Goal: Transaction & Acquisition: Purchase product/service

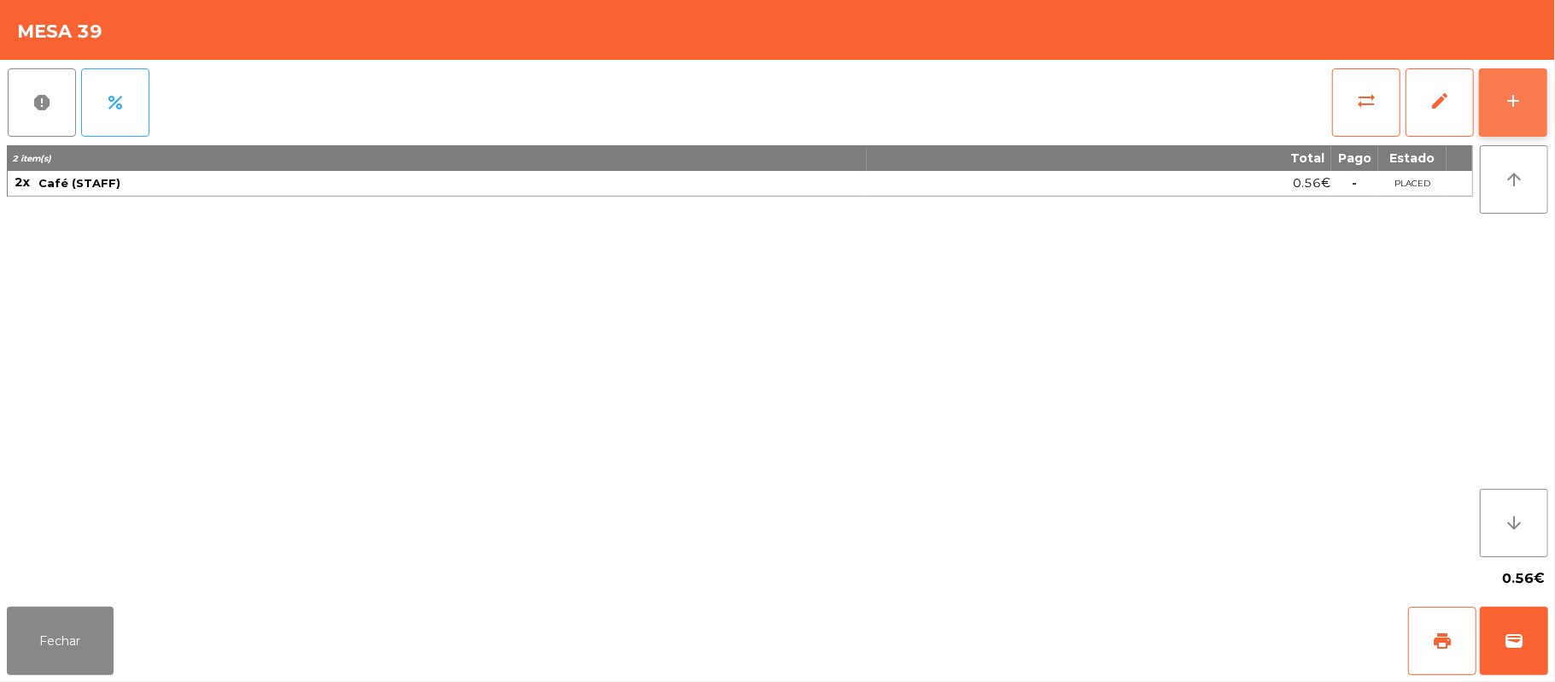
click at [1525, 113] on button "add" at bounding box center [1513, 102] width 68 height 68
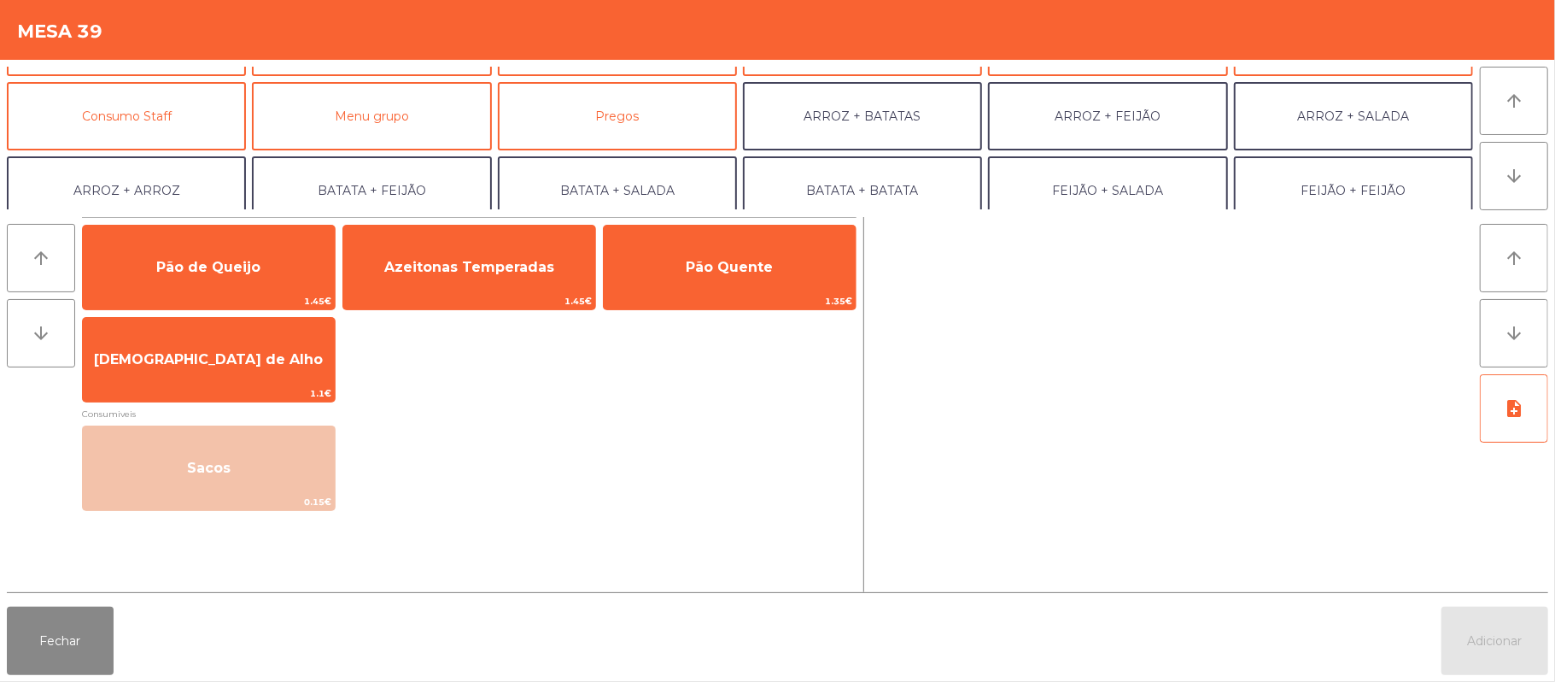
scroll to position [109, 0]
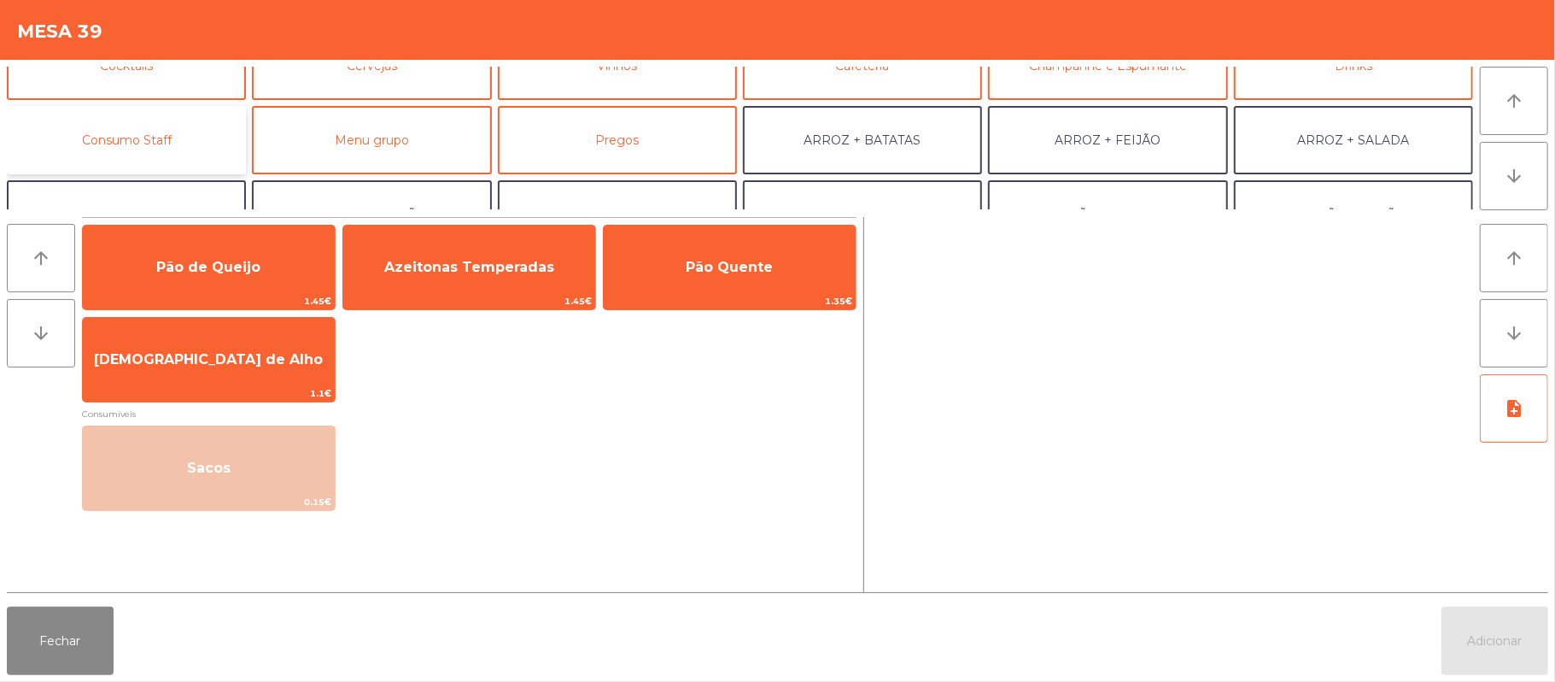
click at [168, 131] on button "Consumo Staff" at bounding box center [126, 140] width 239 height 68
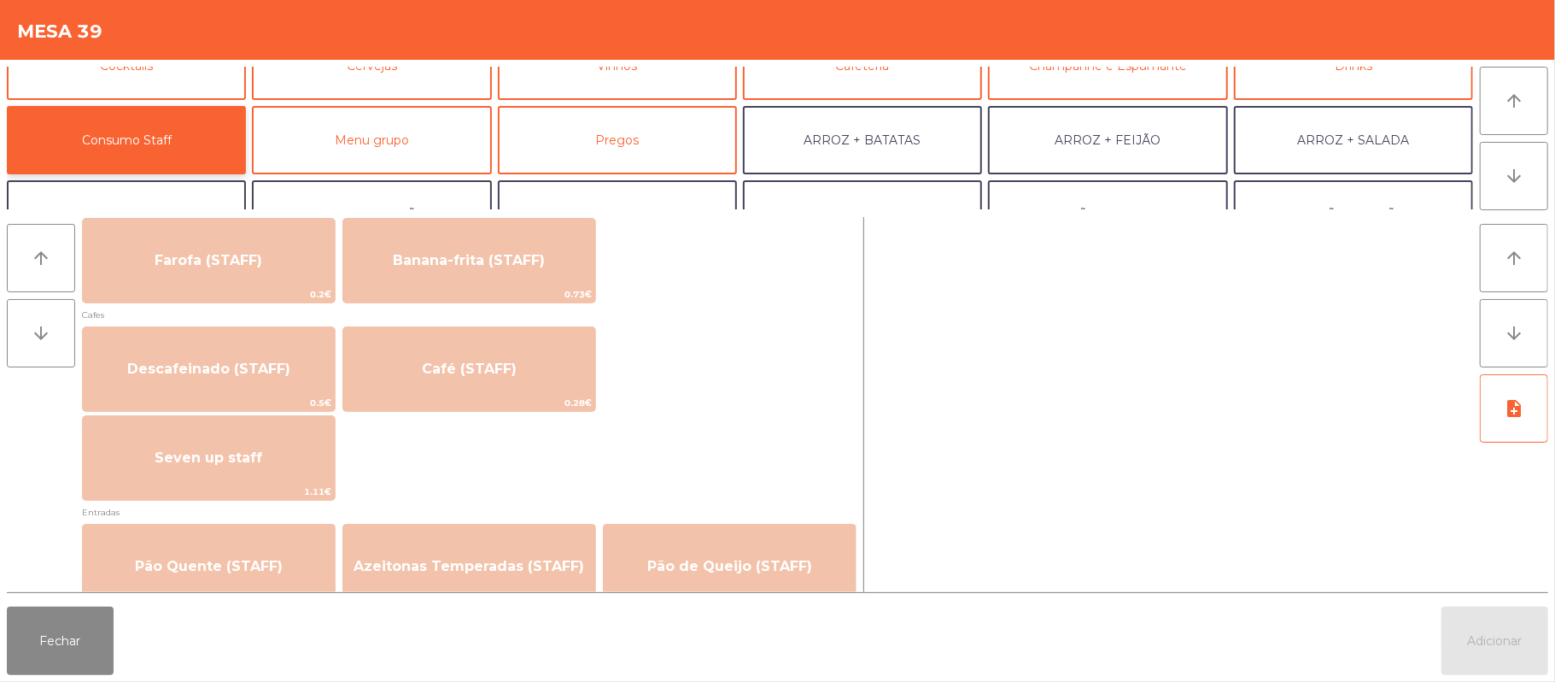
scroll to position [916, 0]
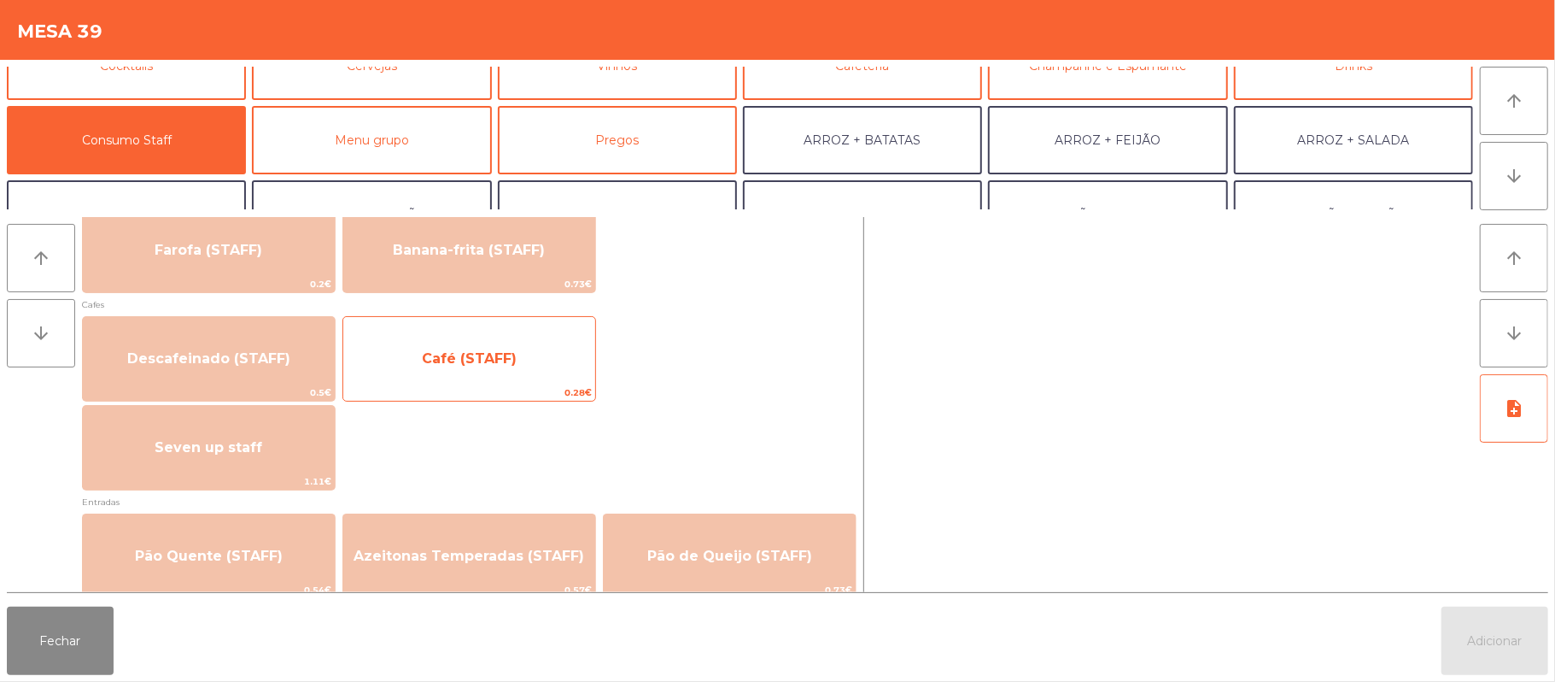
click at [561, 353] on span "Café (STAFF)" at bounding box center [469, 359] width 252 height 46
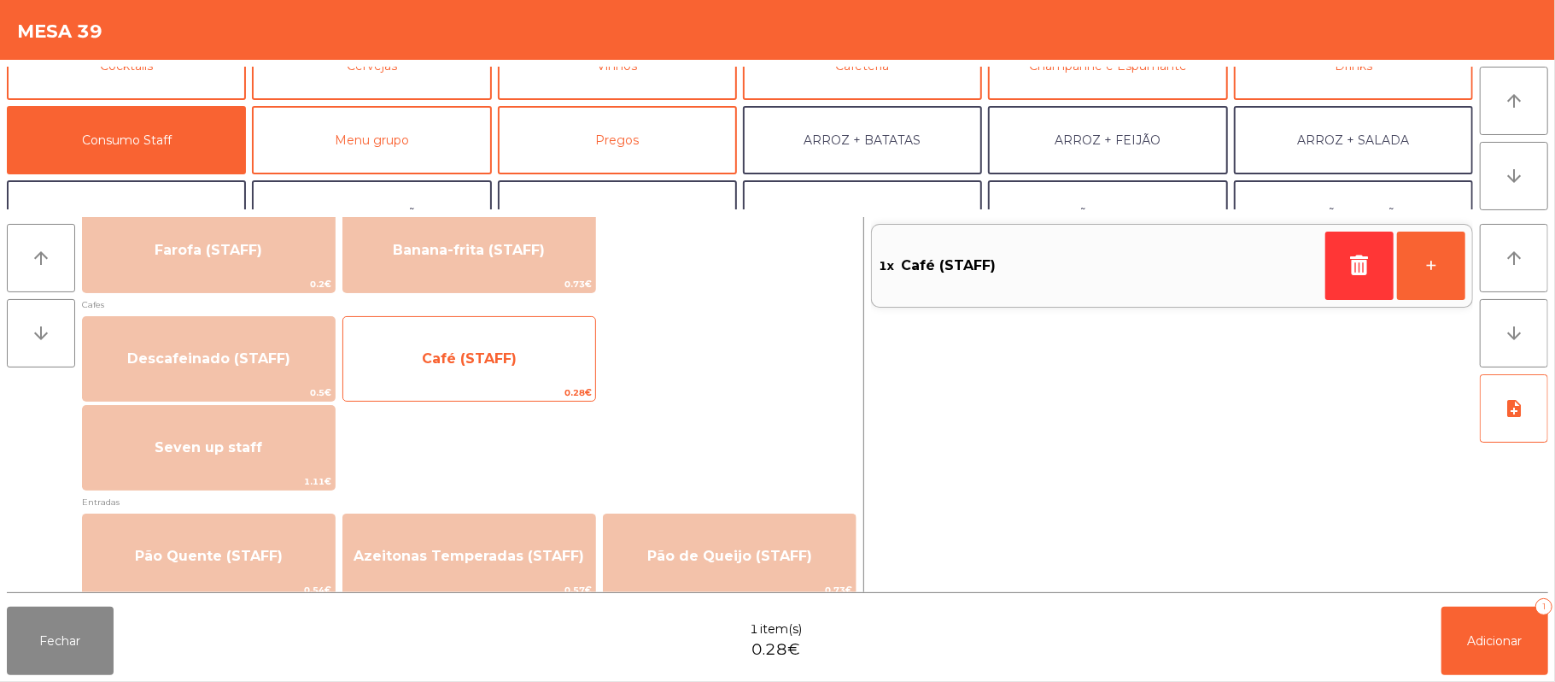
click at [575, 389] on span "0.28€" at bounding box center [469, 392] width 252 height 16
click at [550, 376] on span "Café (STAFF)" at bounding box center [469, 359] width 252 height 46
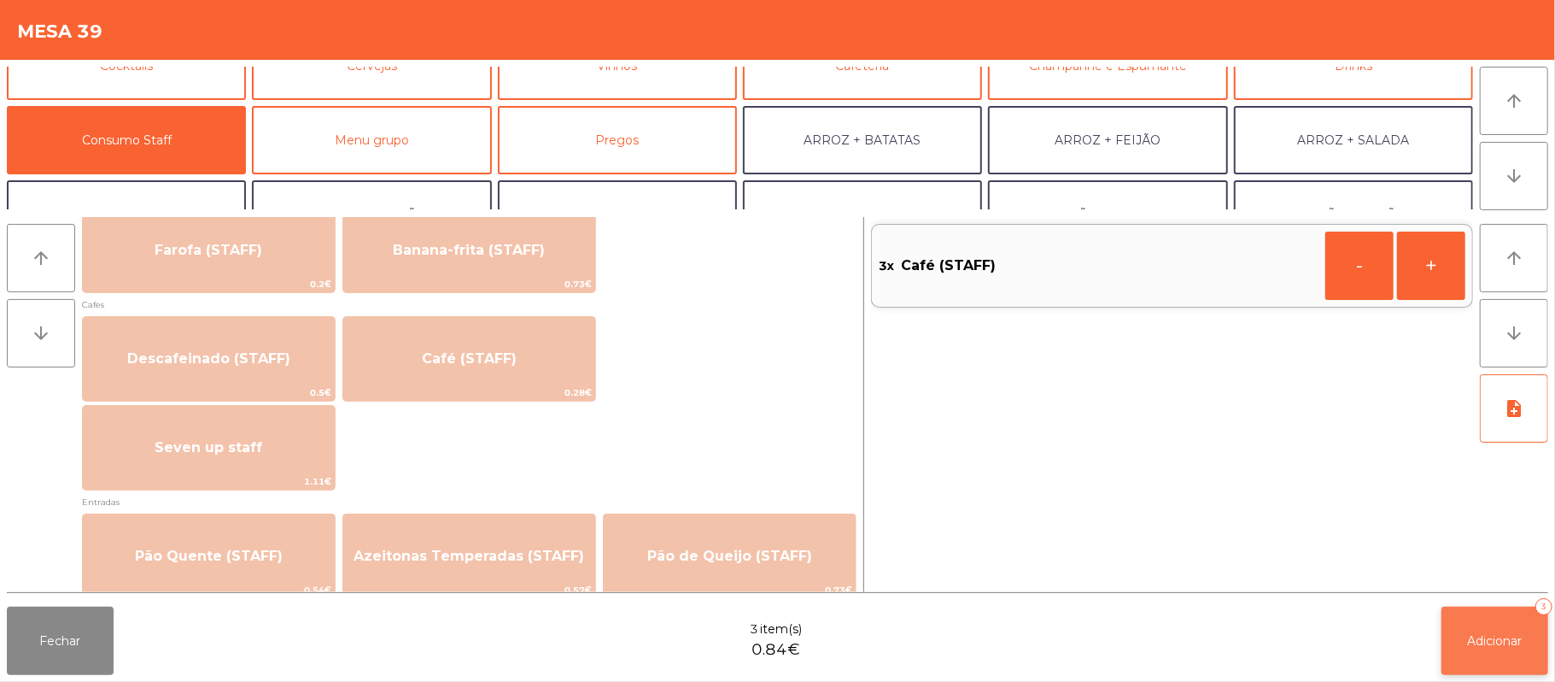
click at [1494, 643] on span "Adicionar" at bounding box center [1495, 640] width 55 height 15
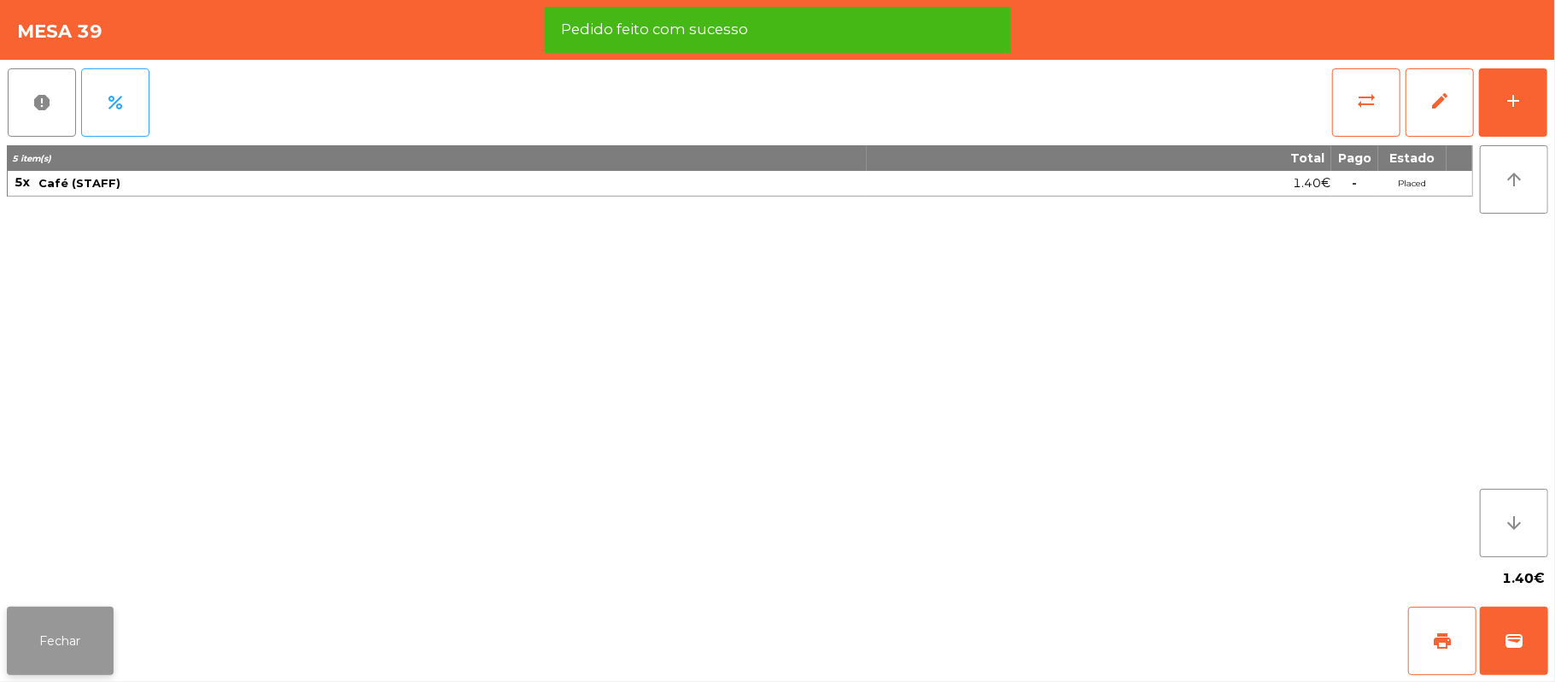
click at [92, 626] on button "Fechar" at bounding box center [60, 640] width 107 height 68
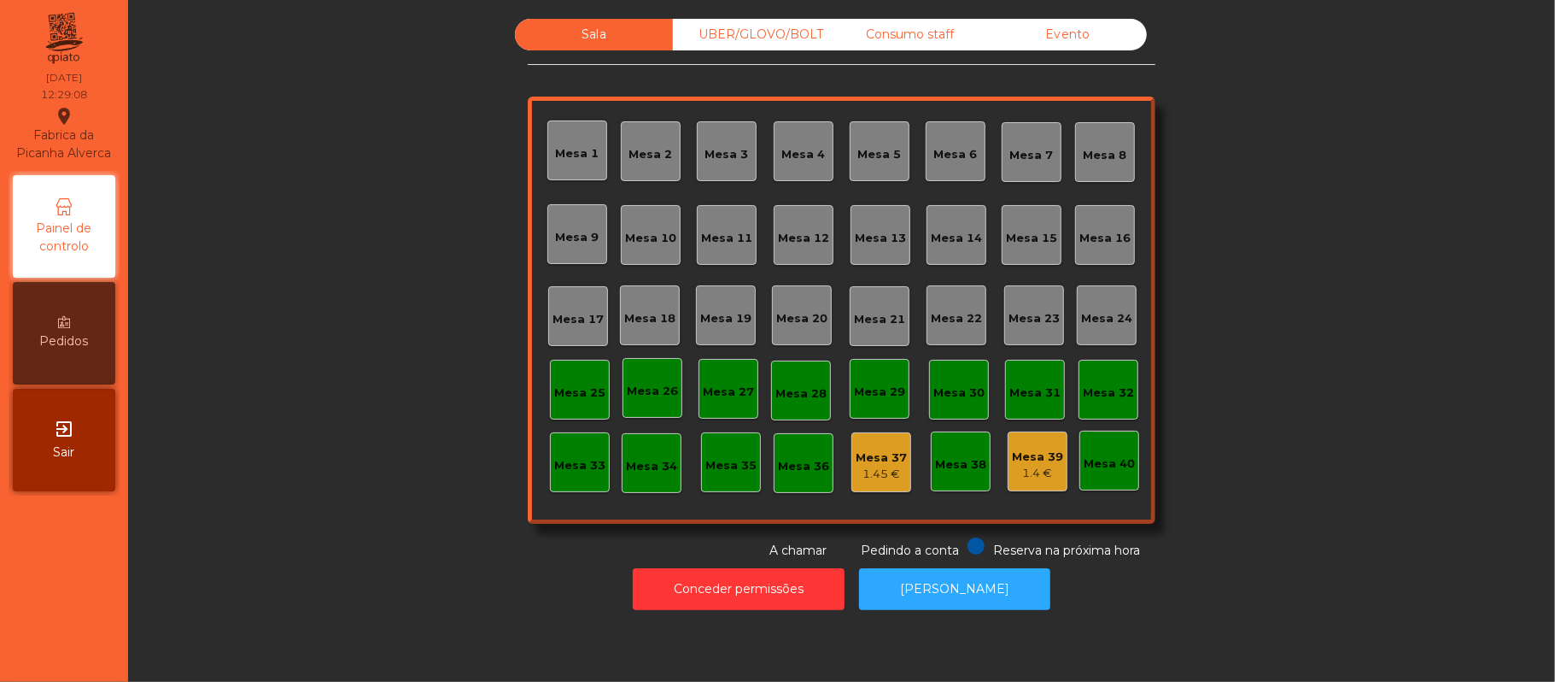
click at [1049, 456] on div "Mesa 39" at bounding box center [1037, 456] width 51 height 17
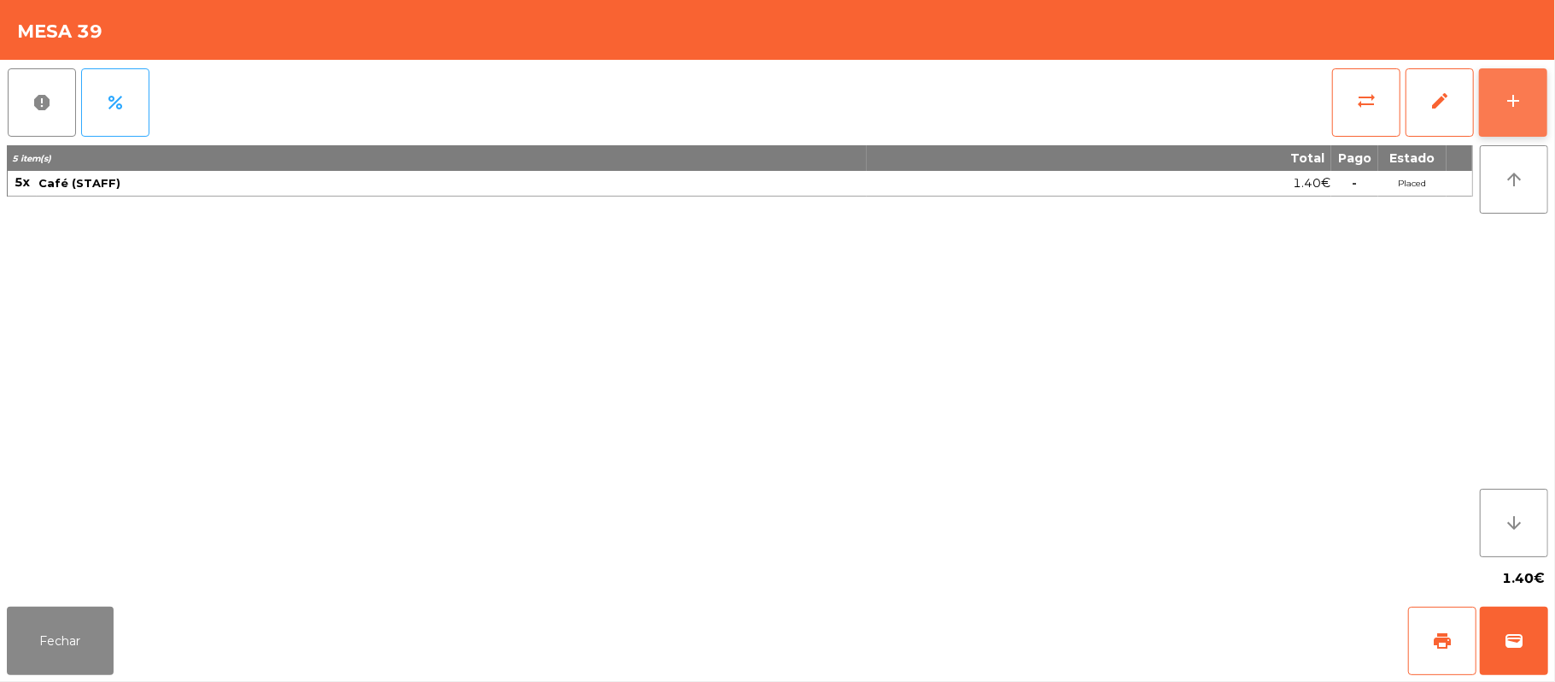
click at [1514, 92] on div "add" at bounding box center [1513, 101] width 20 height 20
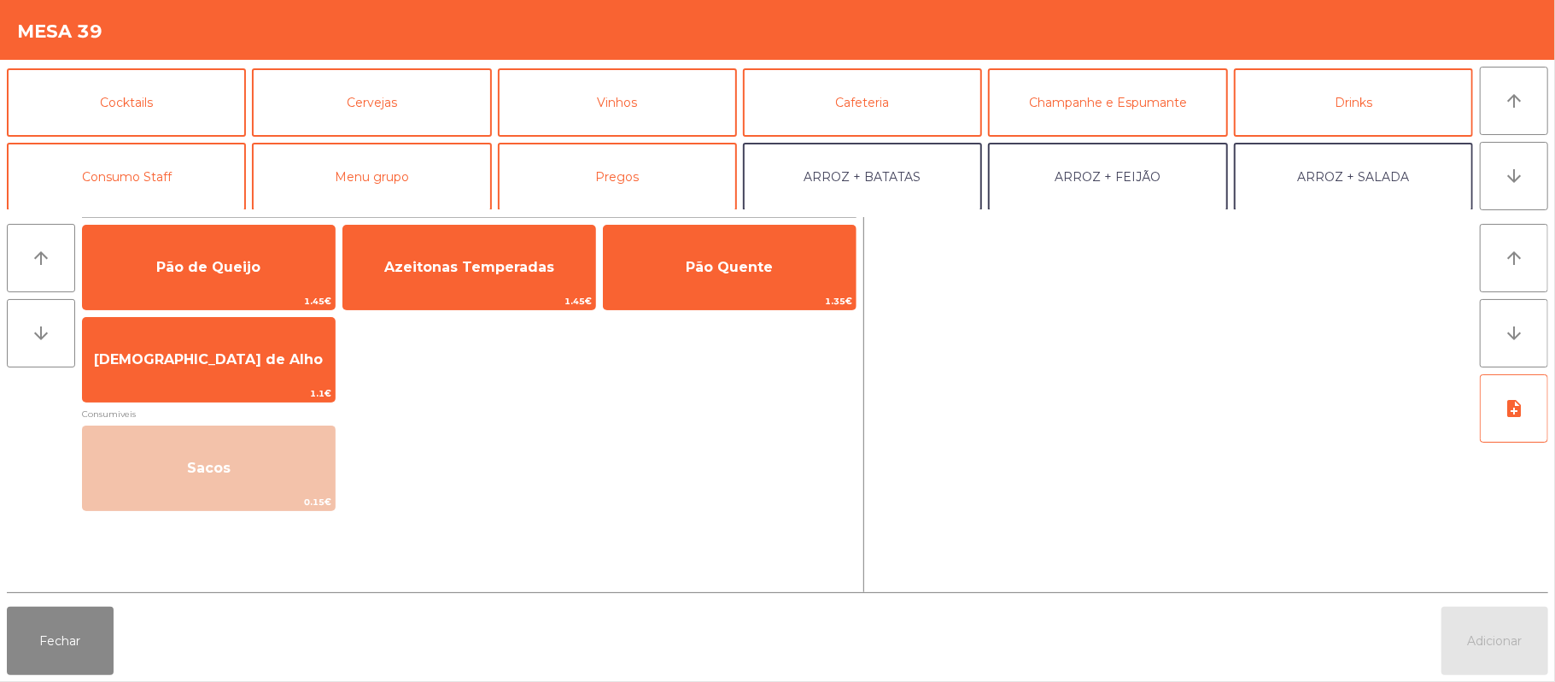
scroll to position [73, 0]
click at [174, 178] on button "Consumo Staff" at bounding box center [126, 176] width 239 height 68
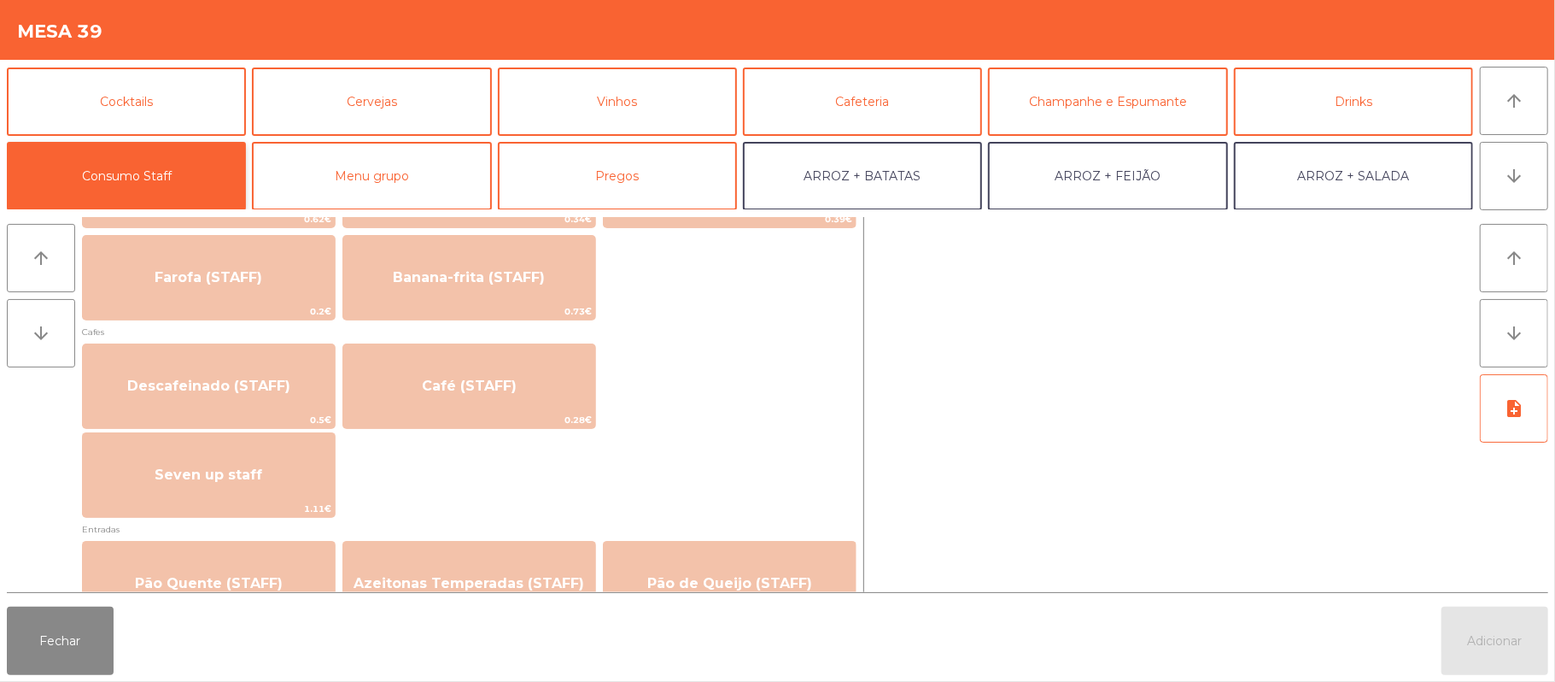
scroll to position [893, 0]
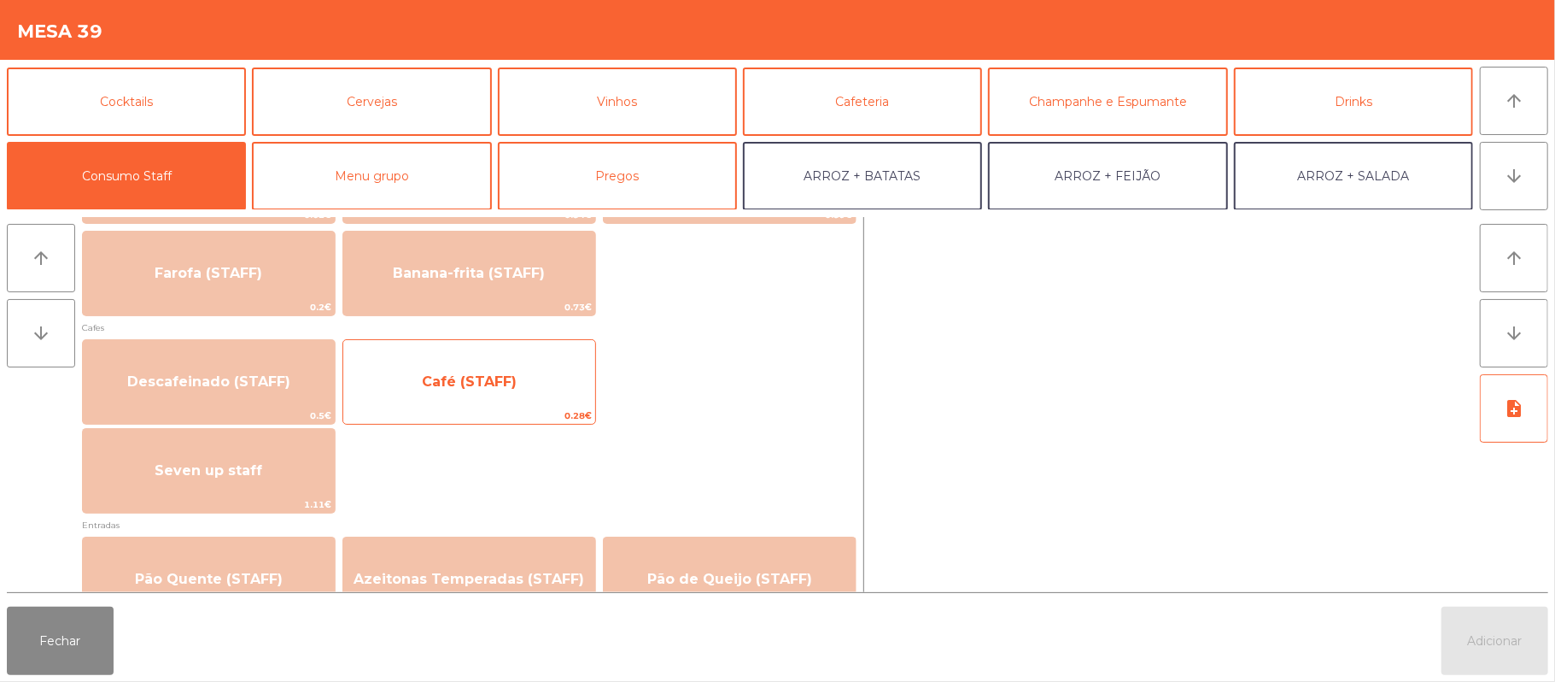
click at [530, 413] on span "0.28€" at bounding box center [469, 415] width 252 height 16
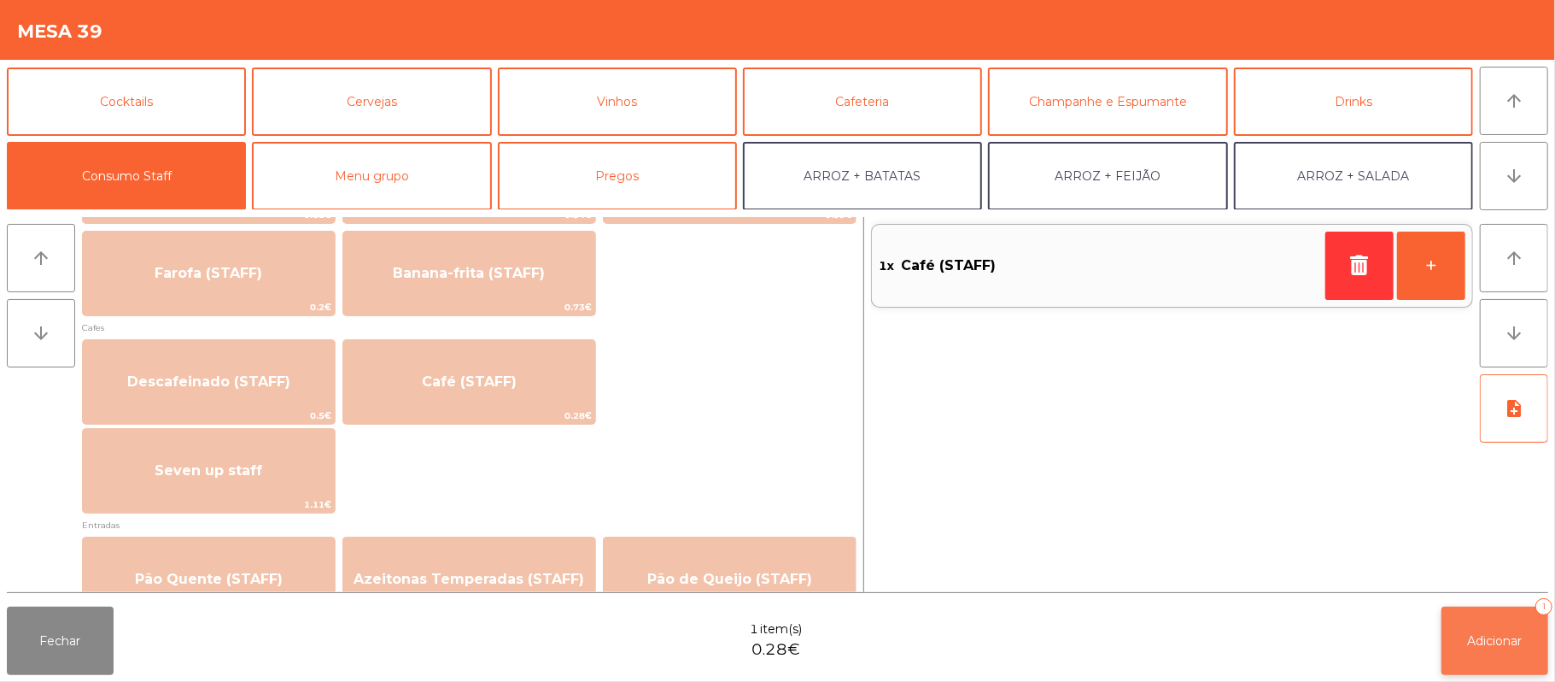
click at [1500, 633] on span "Adicionar" at bounding box center [1495, 640] width 55 height 15
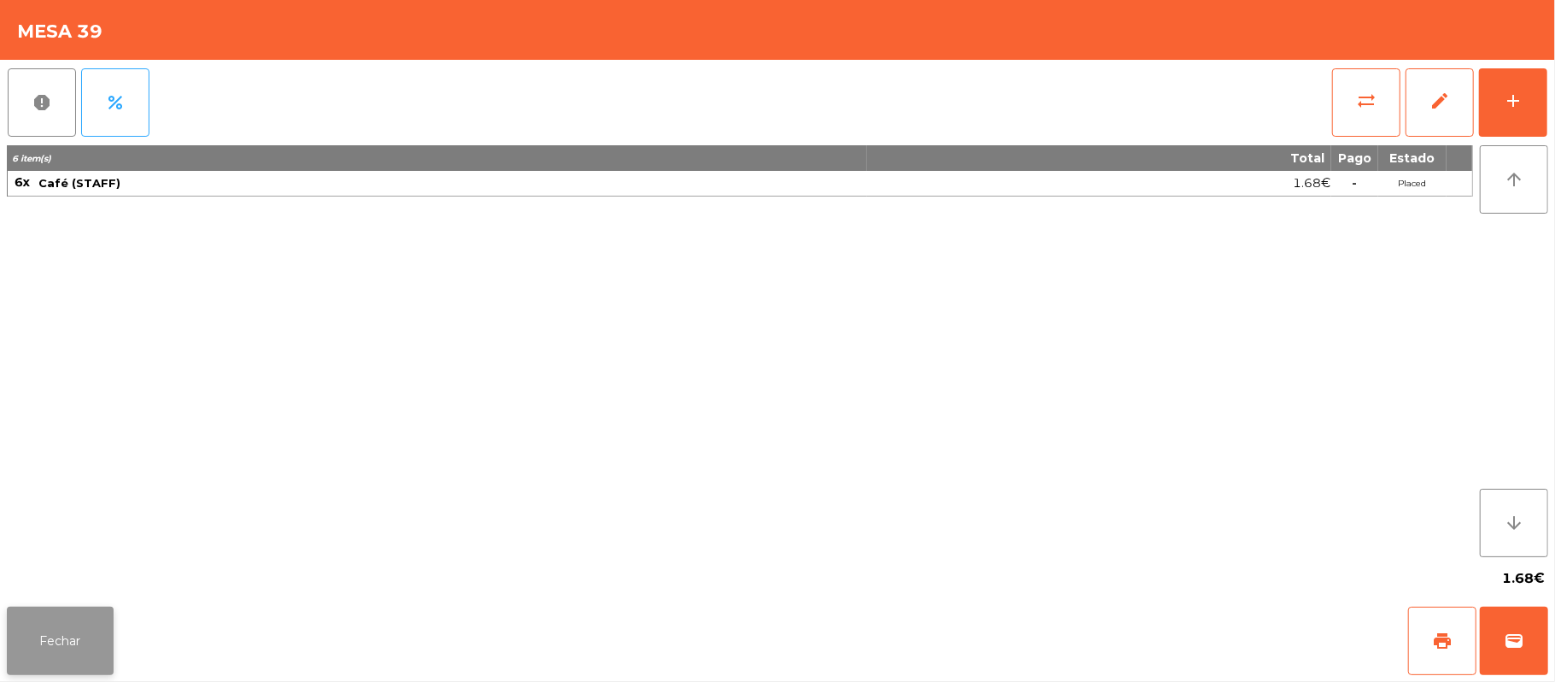
click at [60, 633] on button "Fechar" at bounding box center [60, 640] width 107 height 68
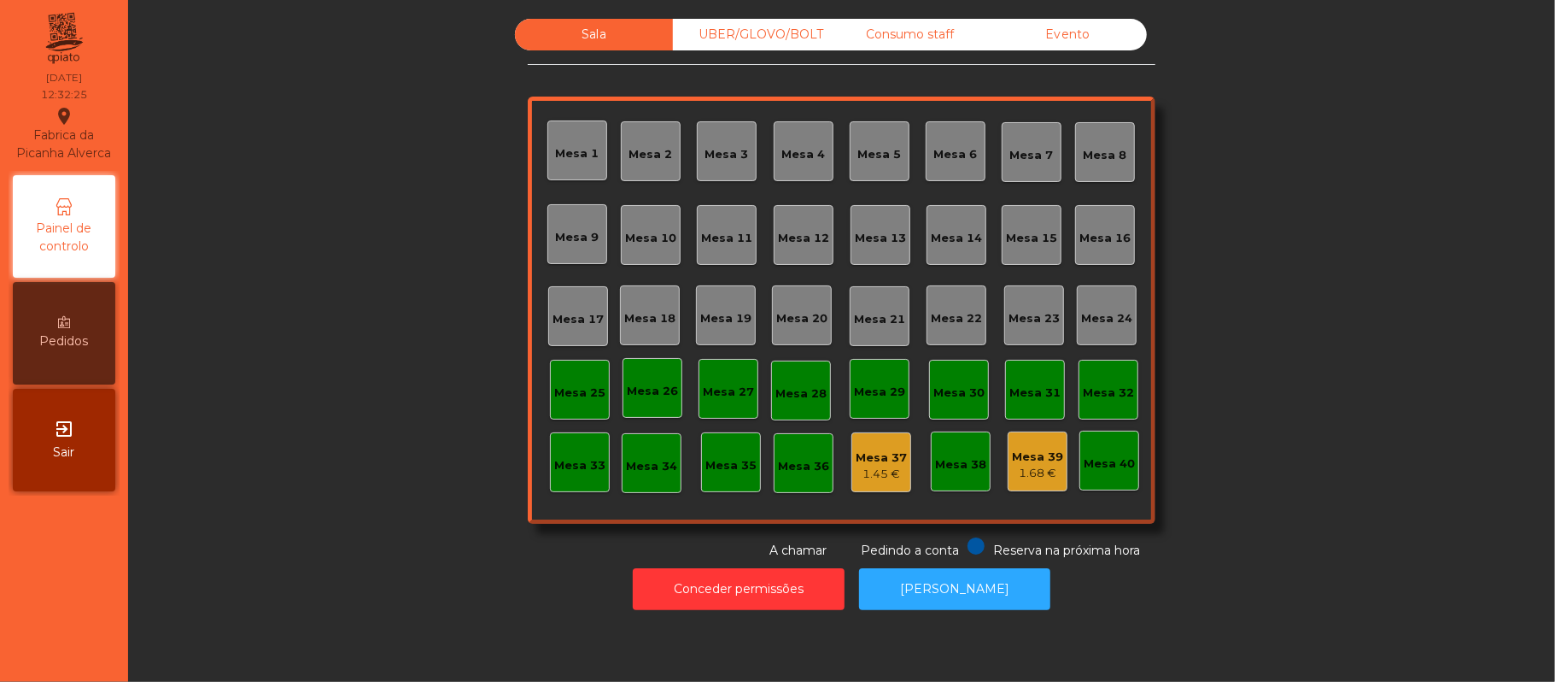
click at [393, 314] on div "Sala UBER/[GEOGRAPHIC_DATA]/BOLT Consumo staff Evento [GEOGRAPHIC_DATA] 2 [GEOG…" at bounding box center [841, 289] width 1381 height 541
click at [788, 310] on div "Mesa 20" at bounding box center [801, 318] width 51 height 17
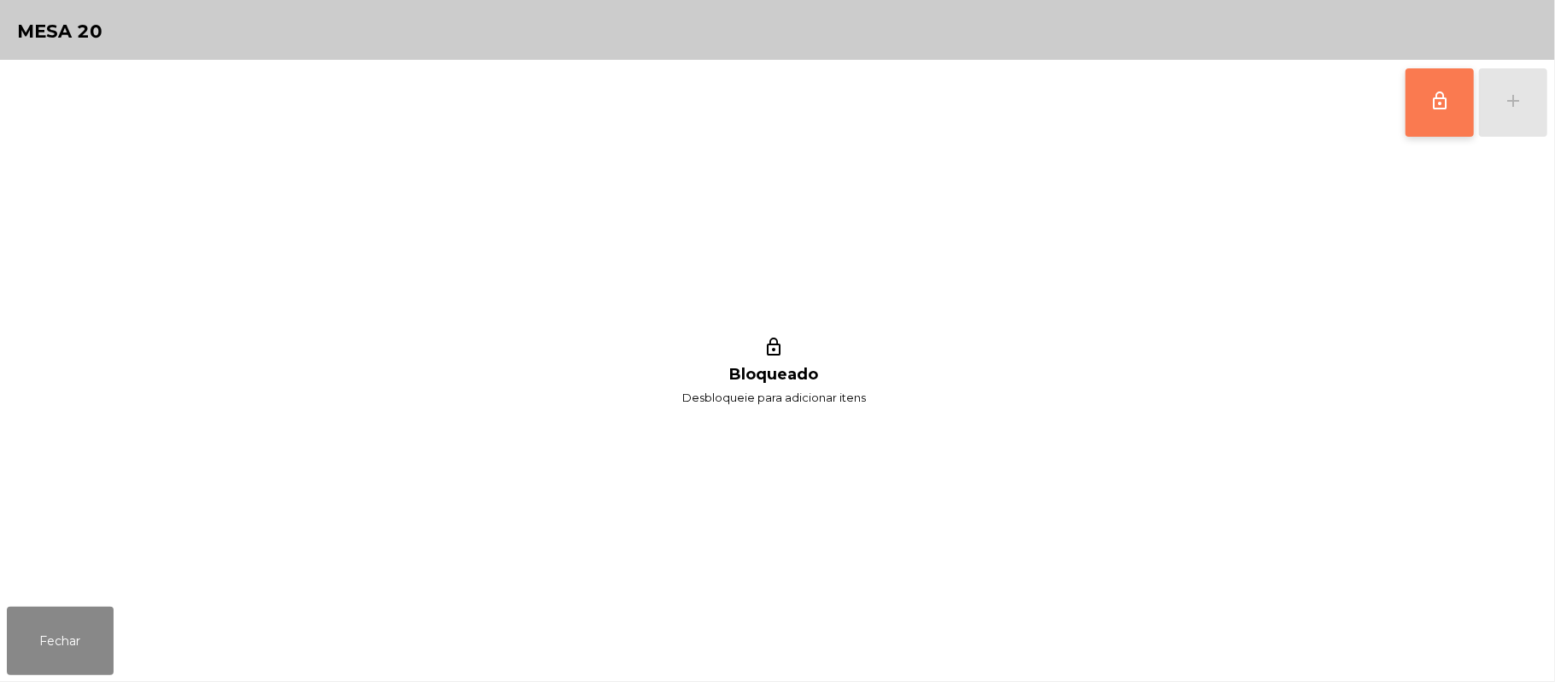
click at [1449, 97] on span "lock_outline" at bounding box center [1440, 101] width 20 height 20
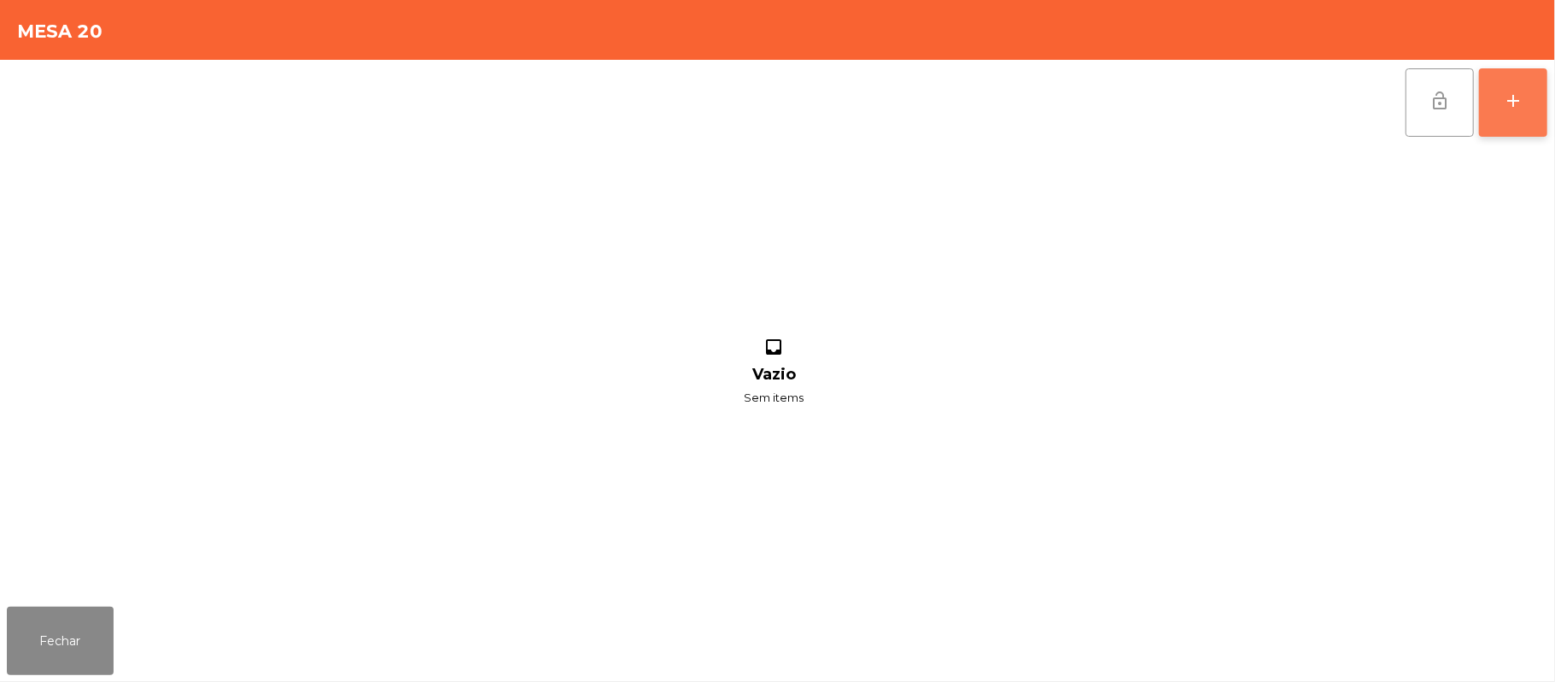
click at [1504, 93] on div "add" at bounding box center [1513, 101] width 20 height 20
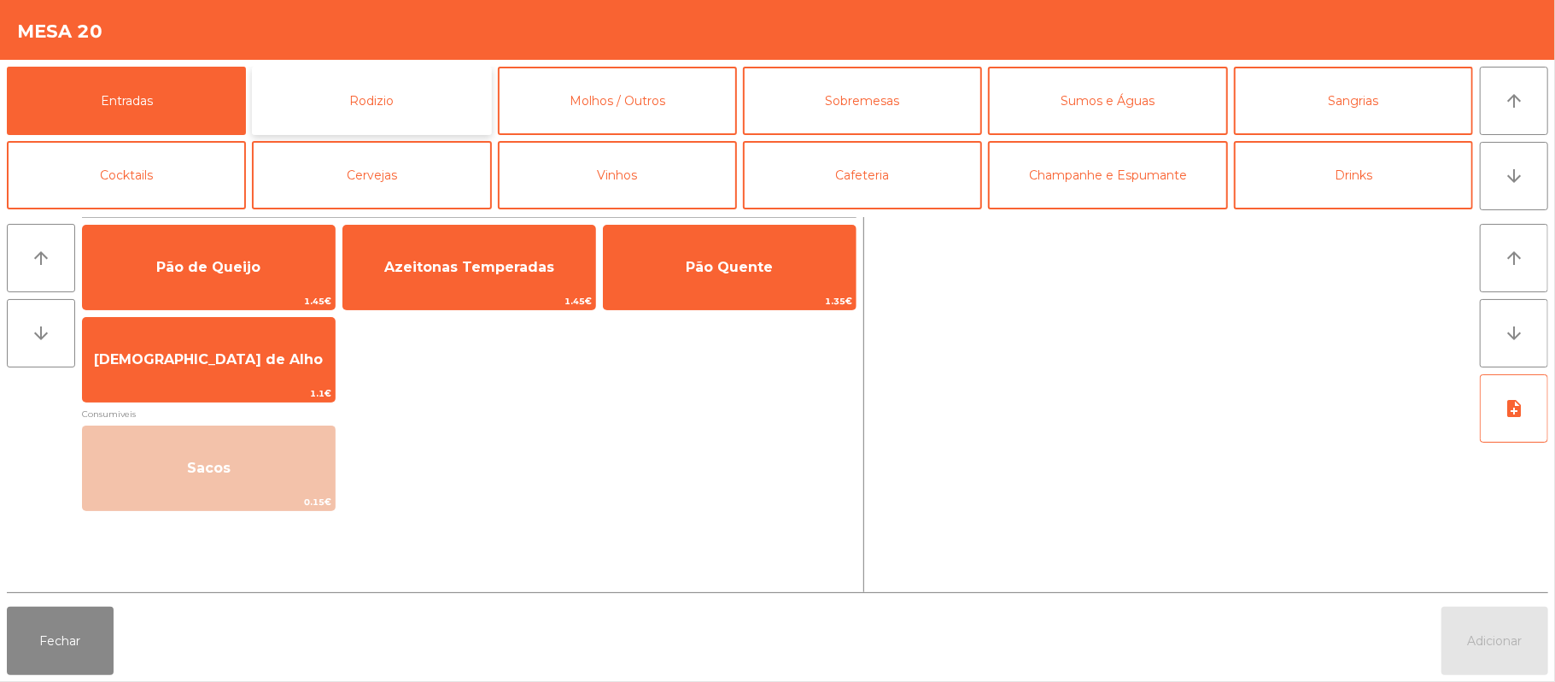
click at [421, 116] on button "Rodizio" at bounding box center [371, 101] width 239 height 68
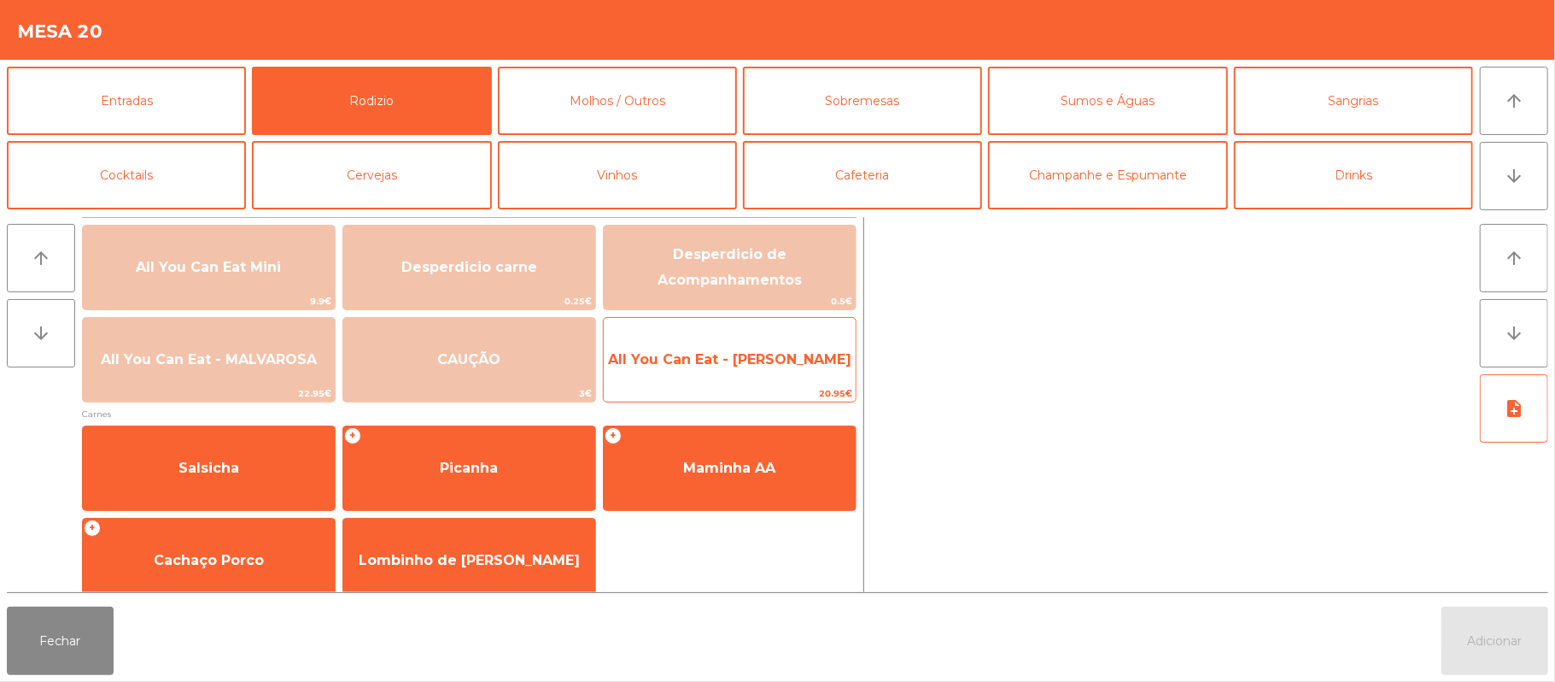
click at [714, 380] on span "All You Can Eat - [PERSON_NAME]" at bounding box center [730, 360] width 252 height 46
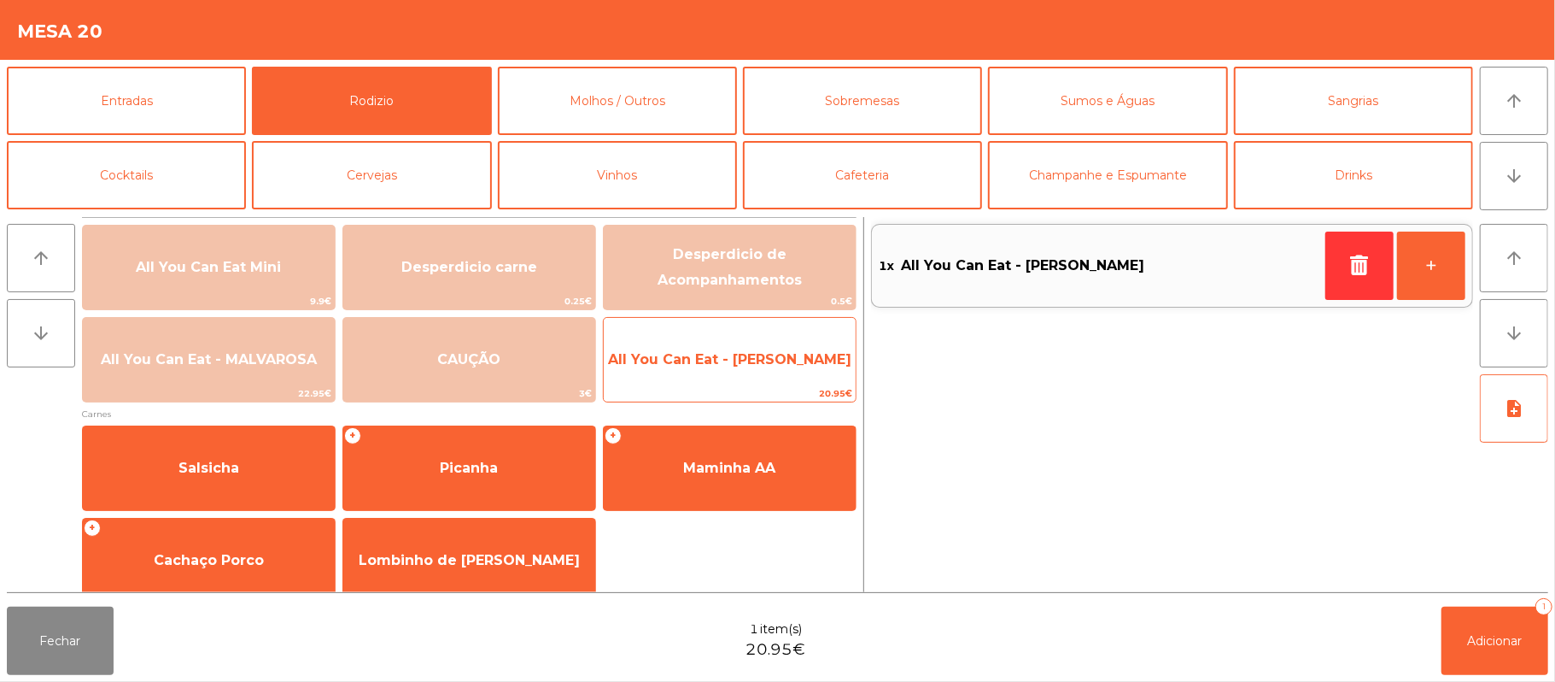
click at [735, 371] on span "All You Can Eat - [PERSON_NAME]" at bounding box center [730, 360] width 252 height 46
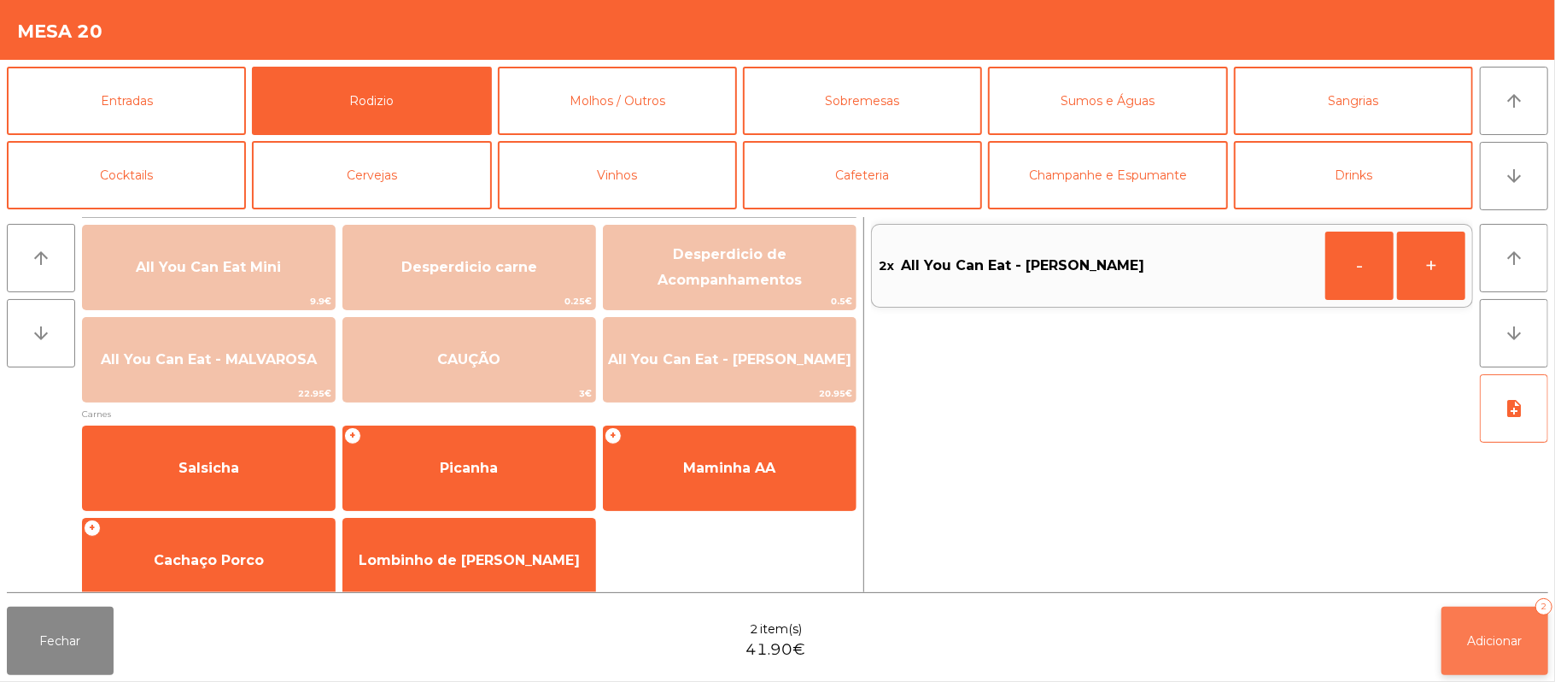
click at [1504, 642] on span "Adicionar" at bounding box center [1495, 640] width 55 height 15
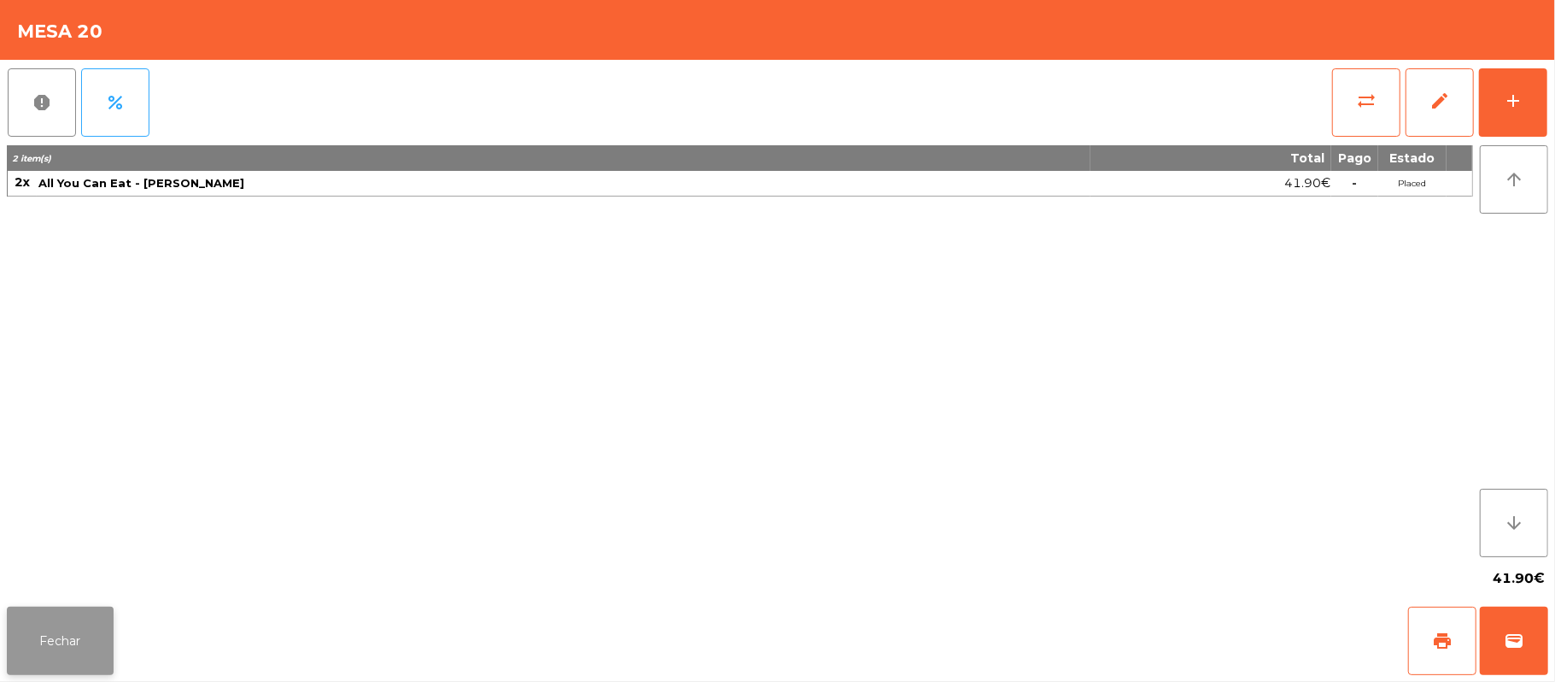
click at [82, 615] on button "Fechar" at bounding box center [60, 640] width 107 height 68
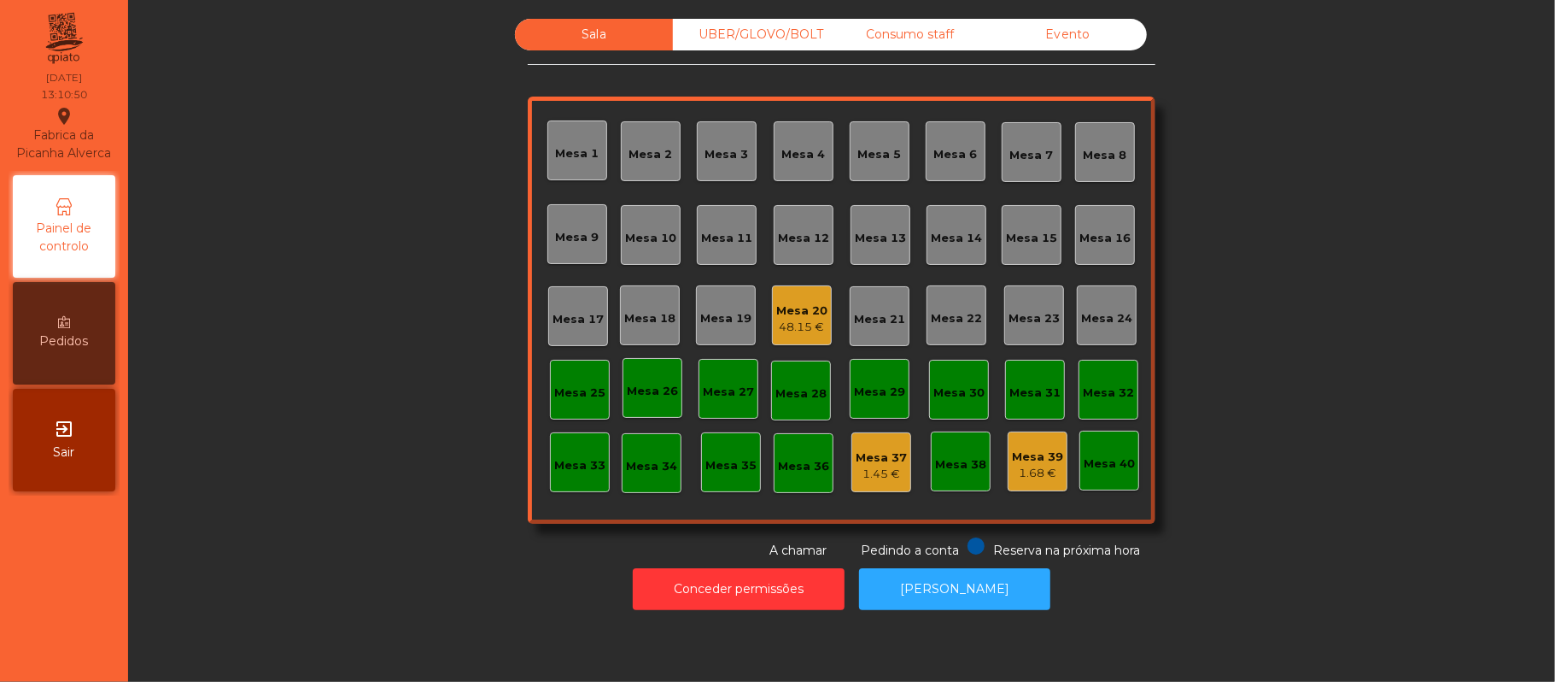
click at [745, 34] on div "UBER/GLOVO/BOLT" at bounding box center [752, 35] width 158 height 32
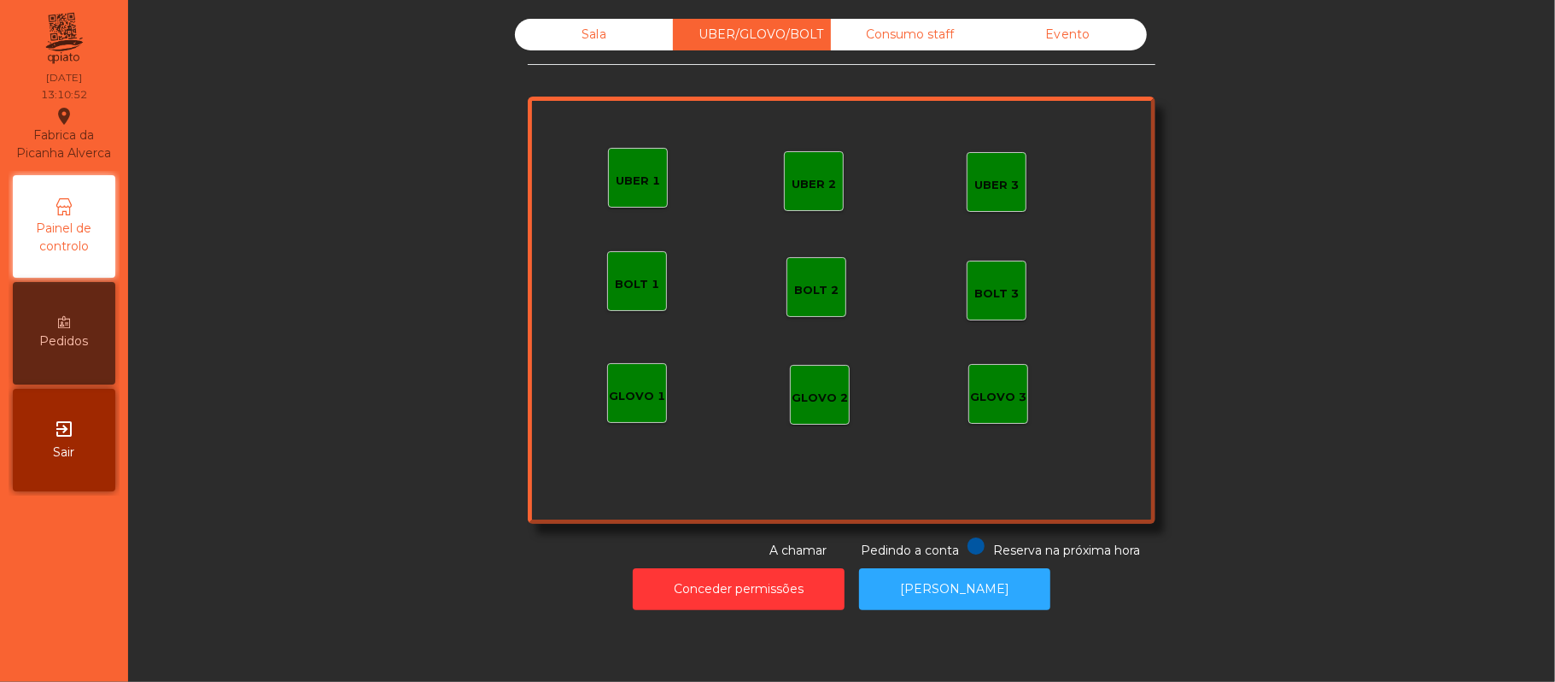
click at [618, 173] on div "UBER 1" at bounding box center [638, 181] width 44 height 17
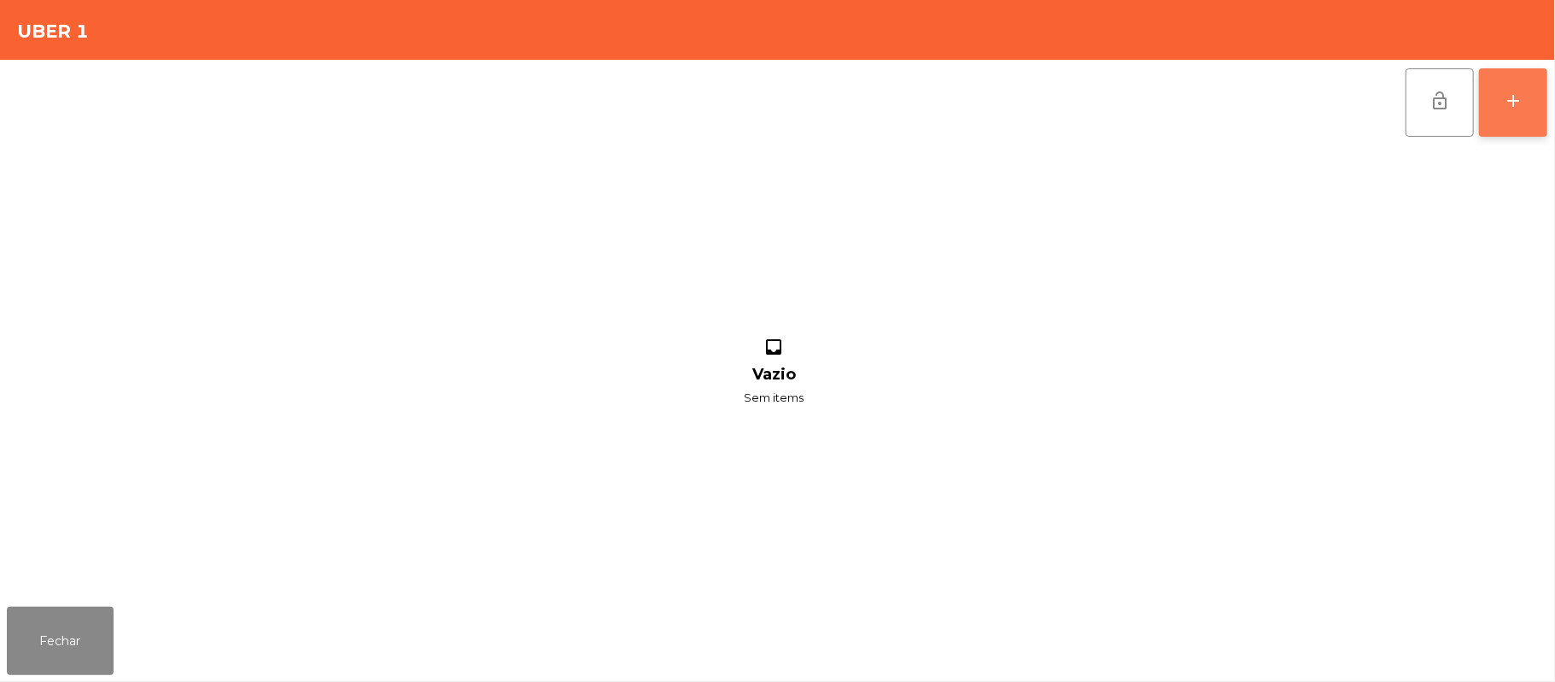
click at [1500, 96] on button "add" at bounding box center [1513, 102] width 68 height 68
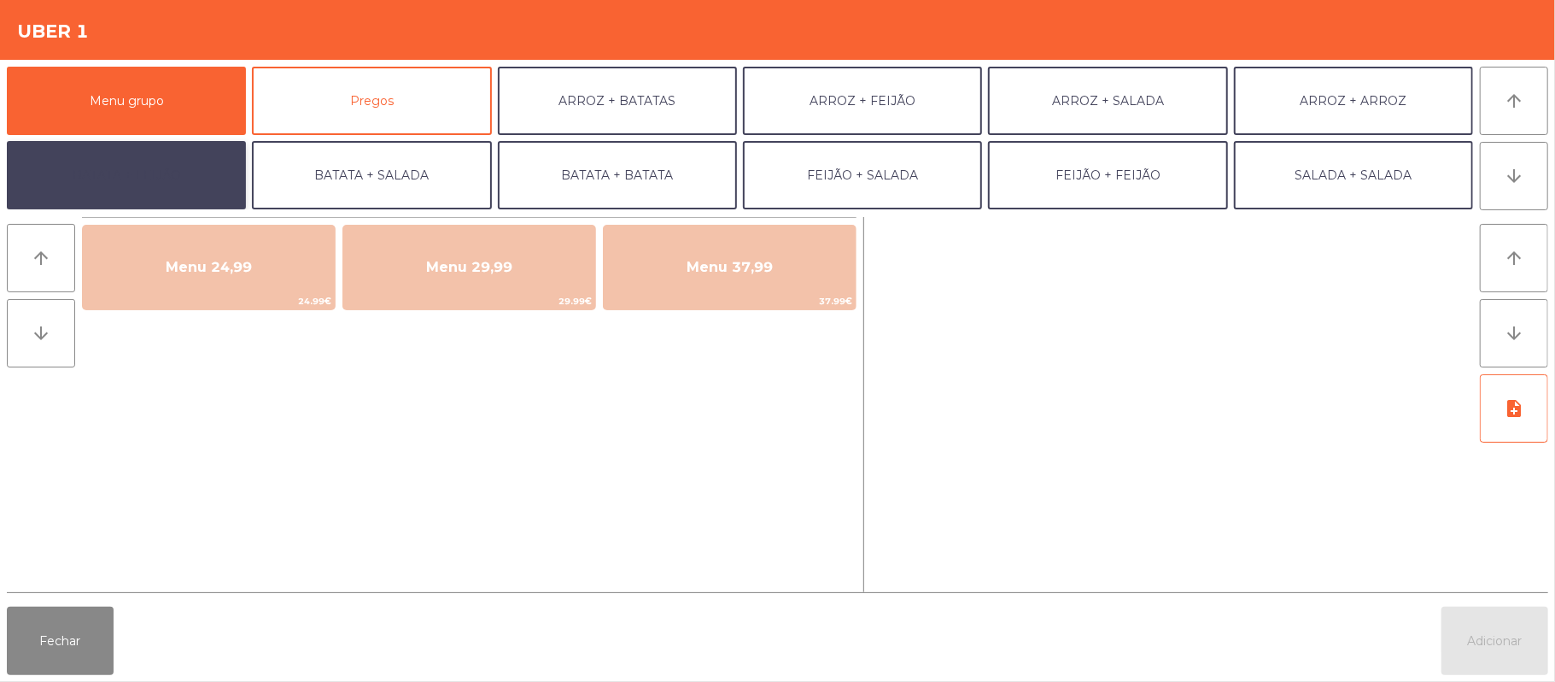
click at [172, 185] on button "BATATA + FEIJÃO" at bounding box center [126, 175] width 239 height 68
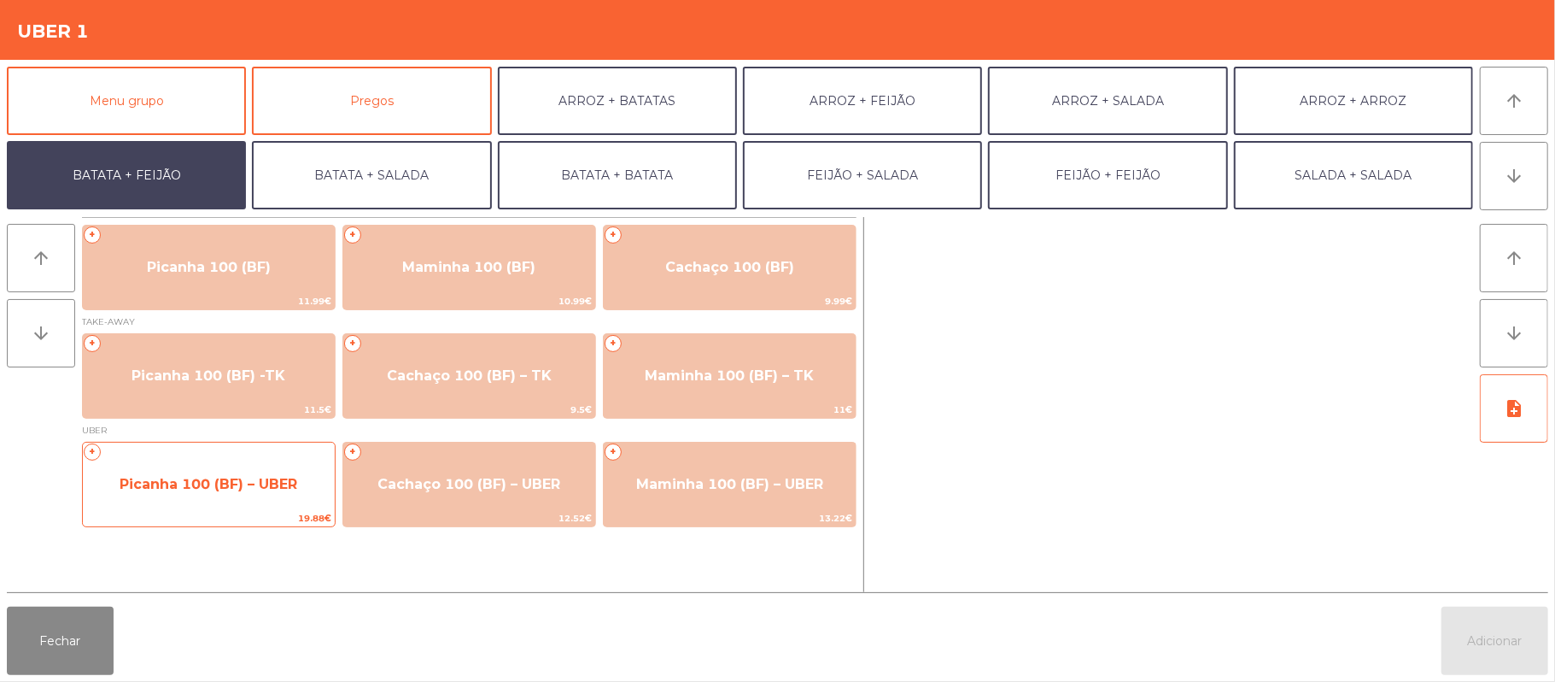
click at [237, 502] on span "Picanha 100 (BF) – UBER" at bounding box center [209, 484] width 252 height 46
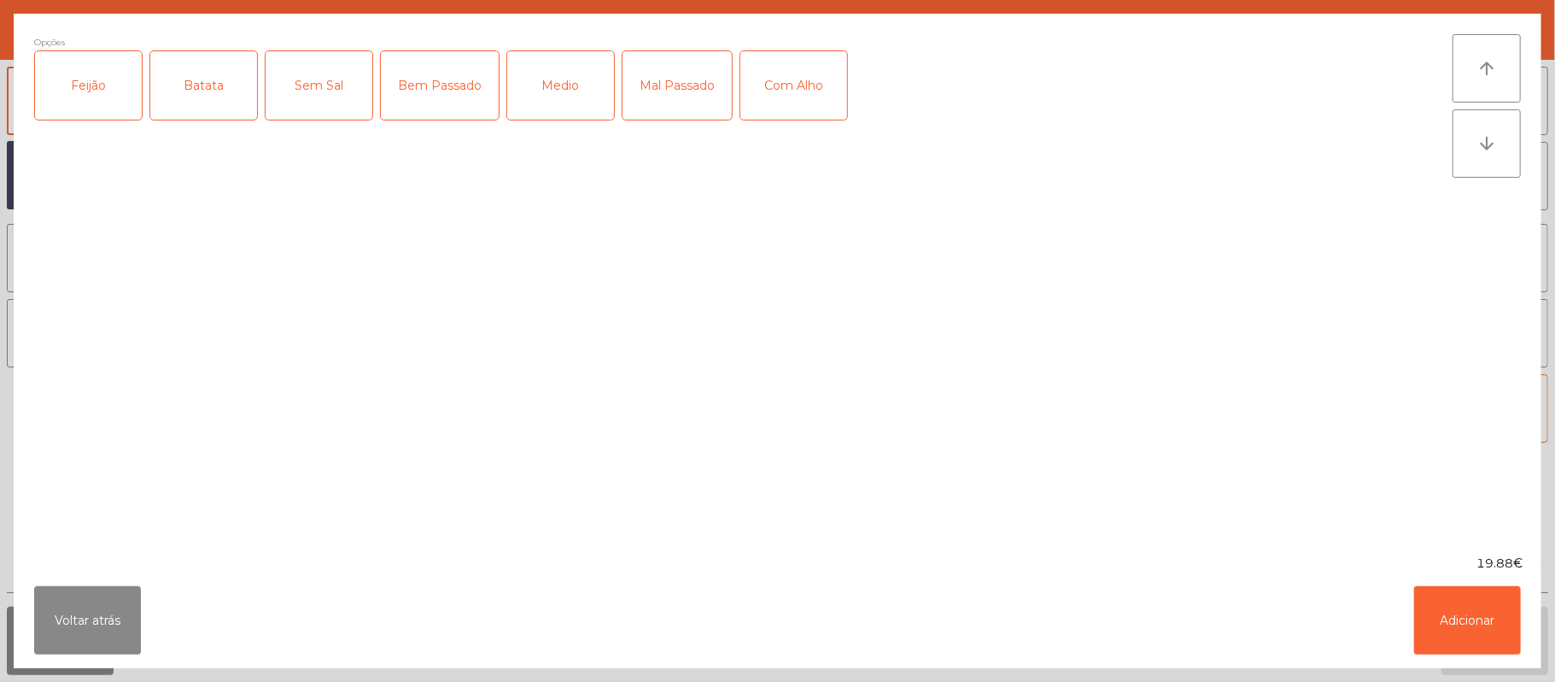
click at [84, 120] on div "Feijão" at bounding box center [88, 85] width 107 height 68
click at [174, 110] on div "Batata" at bounding box center [203, 85] width 107 height 68
click at [551, 107] on div "Medio" at bounding box center [560, 85] width 107 height 68
click at [1461, 622] on button "Adicionar" at bounding box center [1467, 620] width 107 height 68
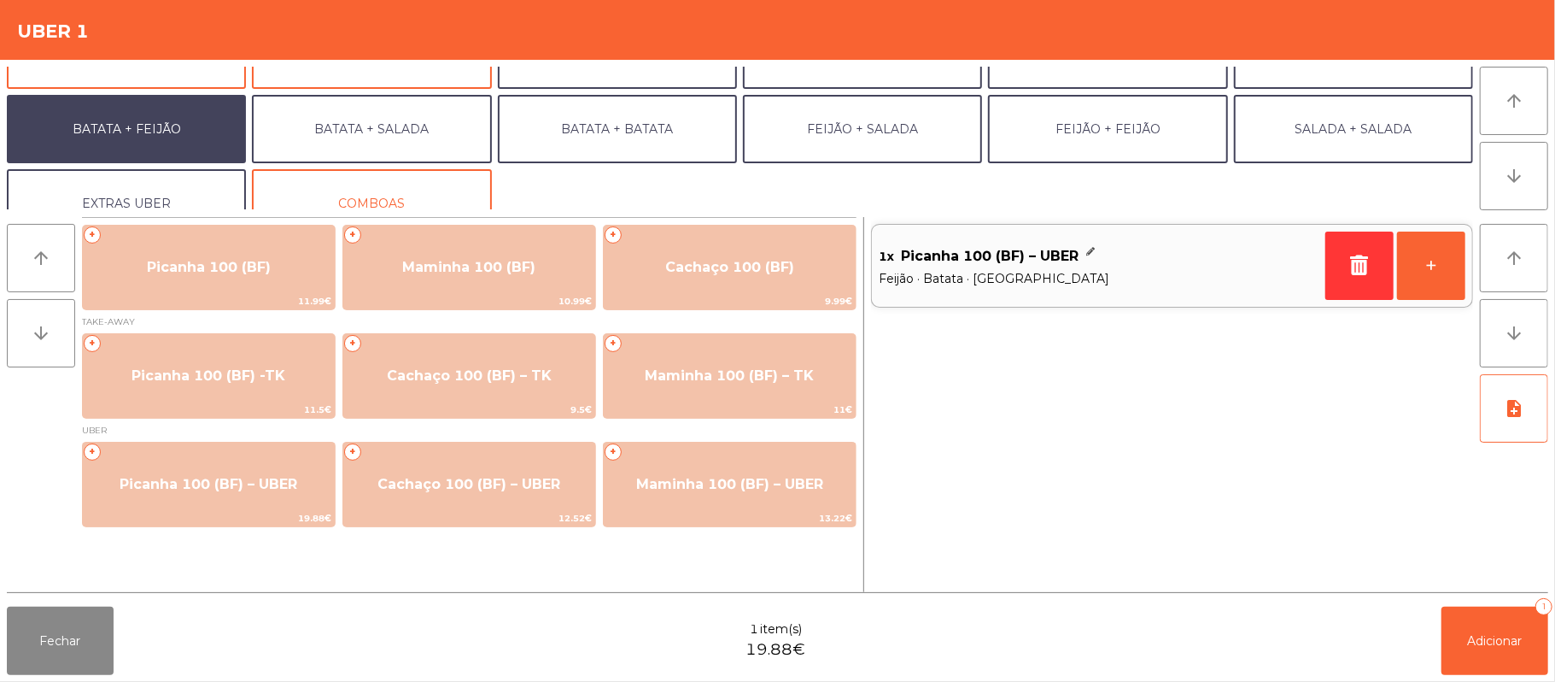
scroll to position [73, 0]
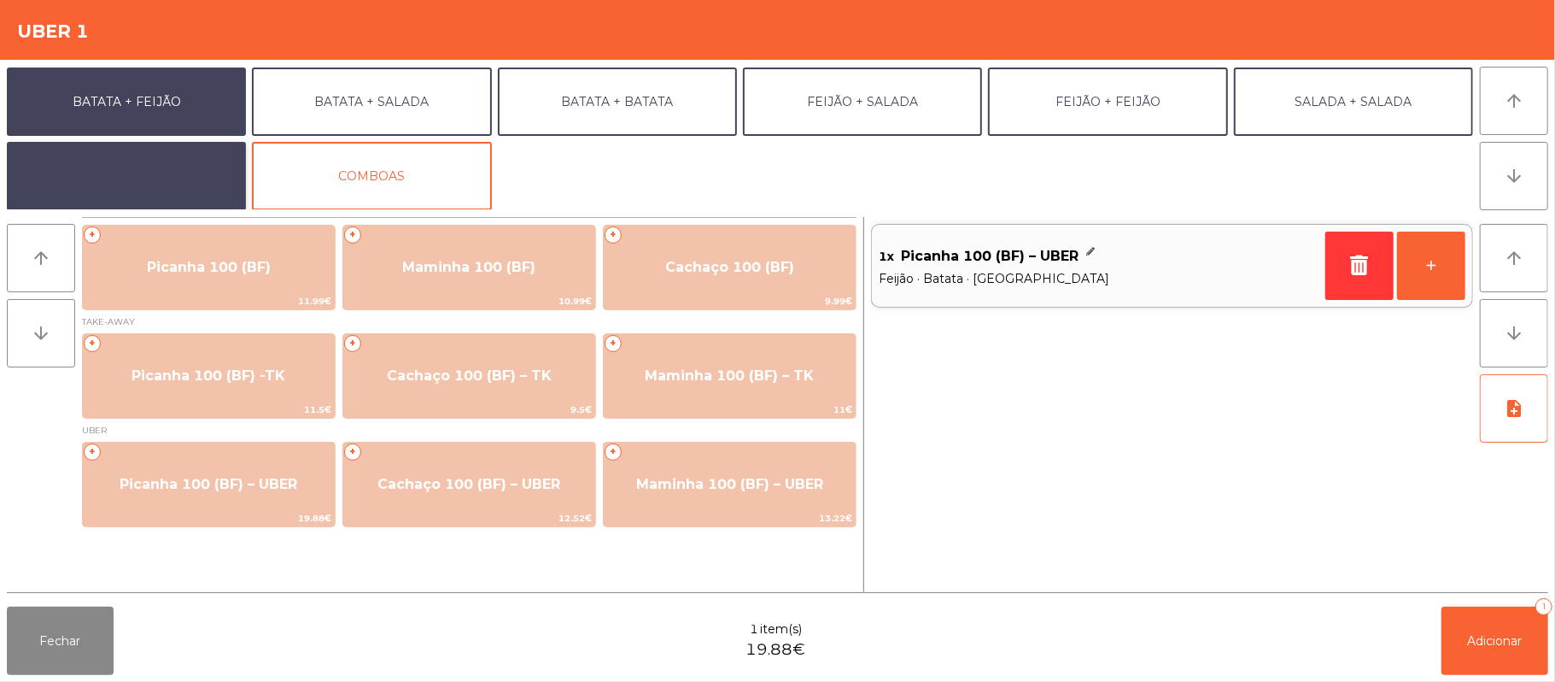
click at [145, 169] on button "EXTRAS UBER" at bounding box center [126, 176] width 239 height 68
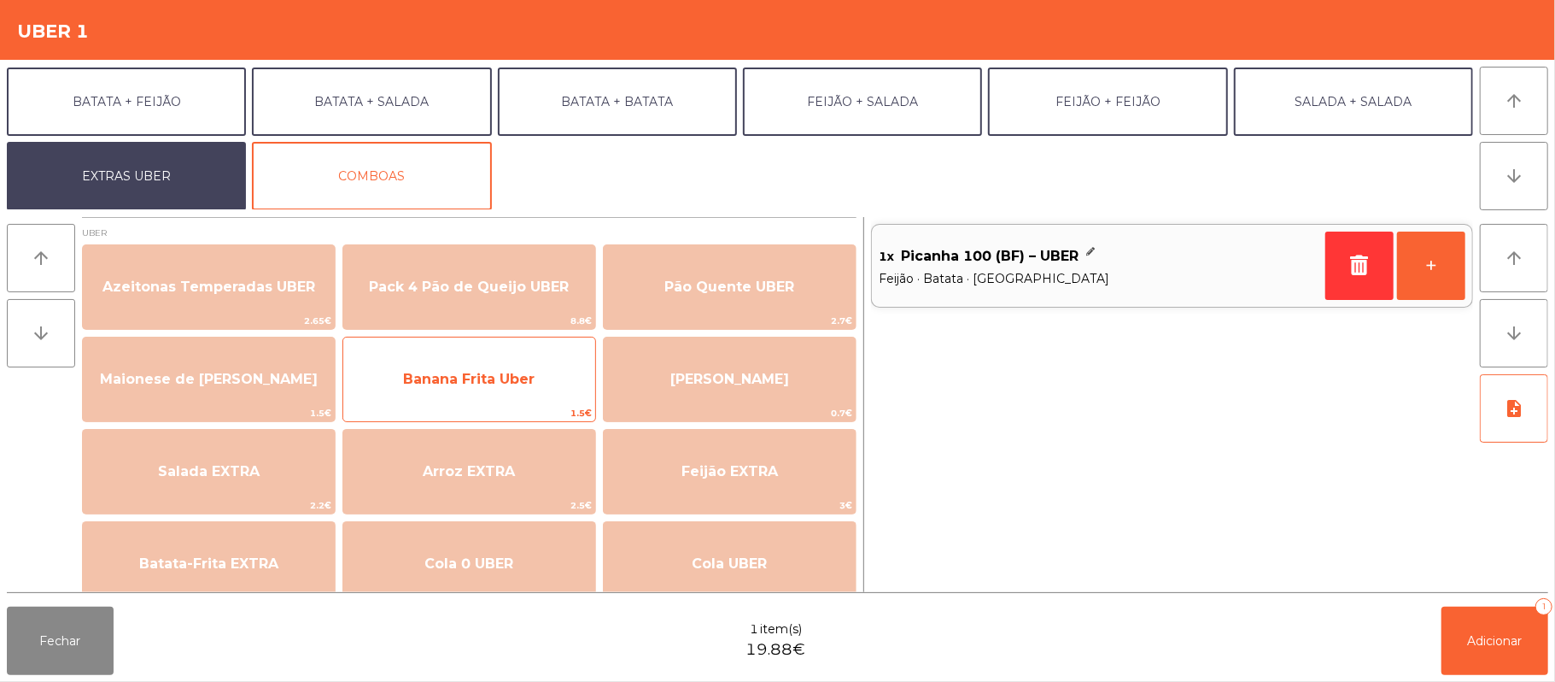
click at [514, 396] on span "Banana Frita Uber" at bounding box center [469, 379] width 252 height 46
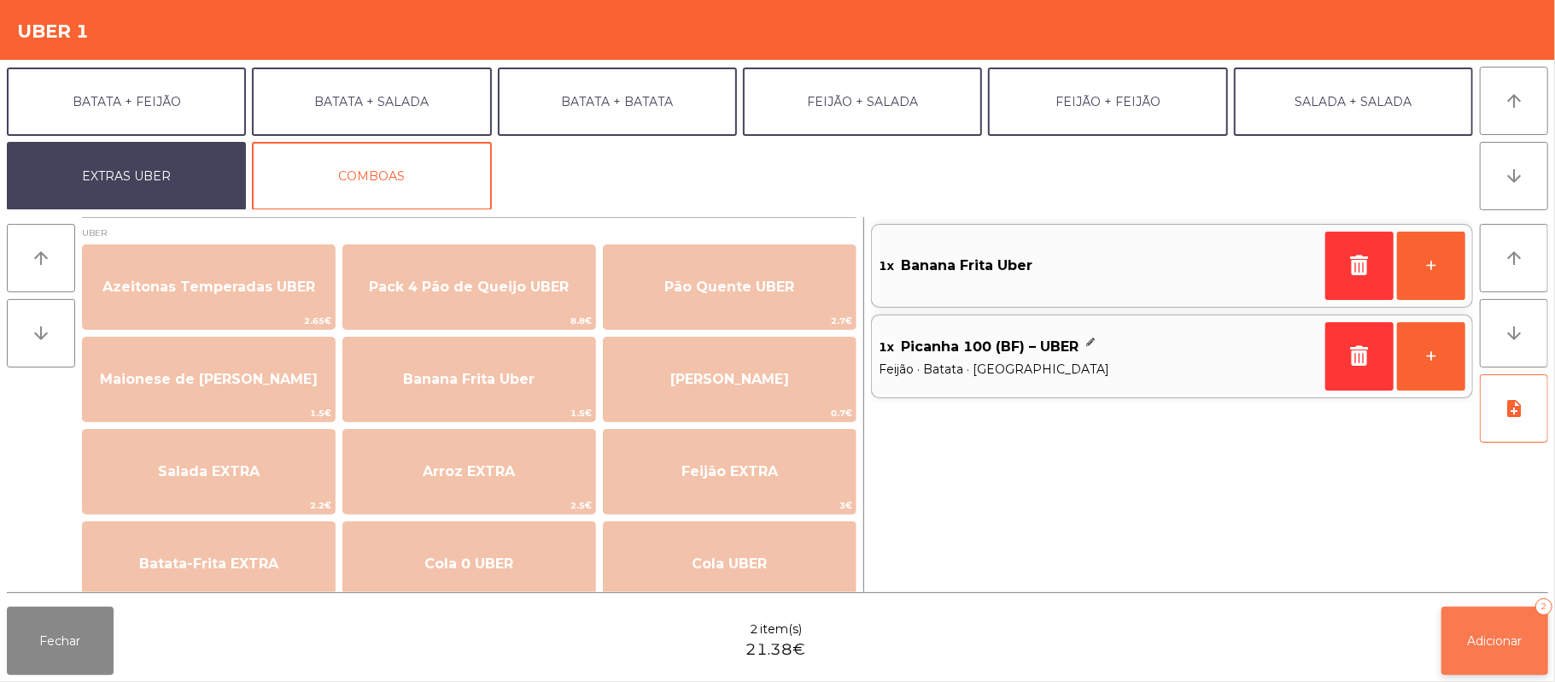
click at [1498, 625] on button "Adicionar 2" at bounding box center [1495, 640] width 107 height 68
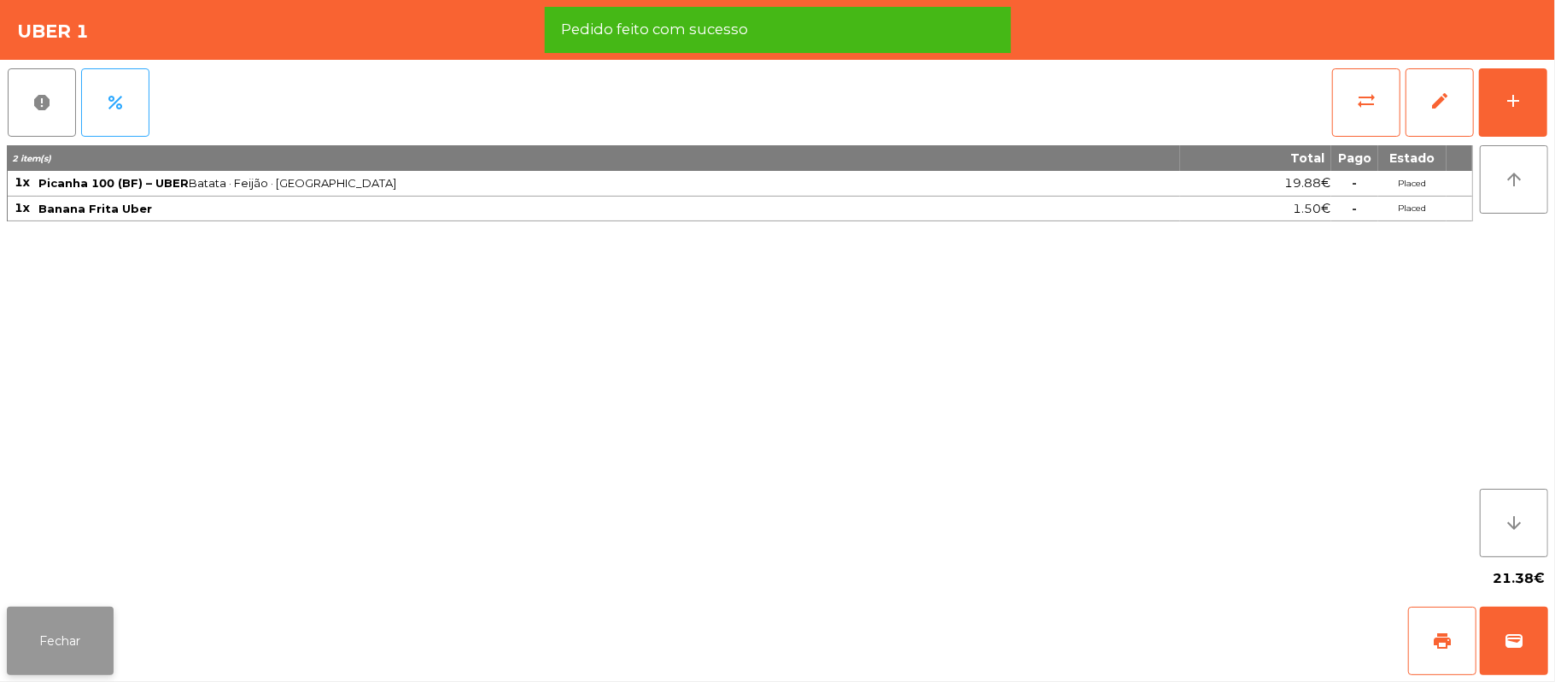
click at [56, 636] on button "Fechar" at bounding box center [60, 640] width 107 height 68
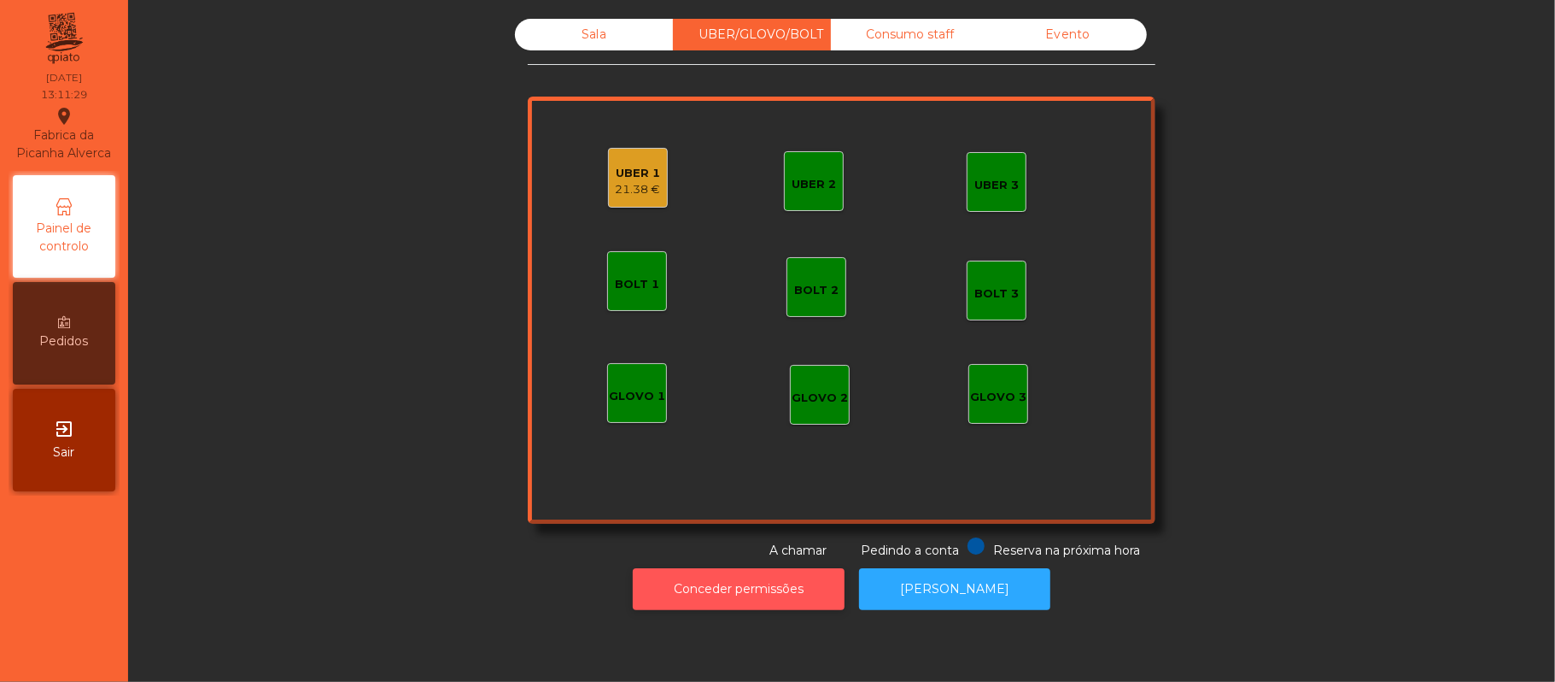
click at [729, 606] on button "Conceder permissões" at bounding box center [739, 589] width 212 height 42
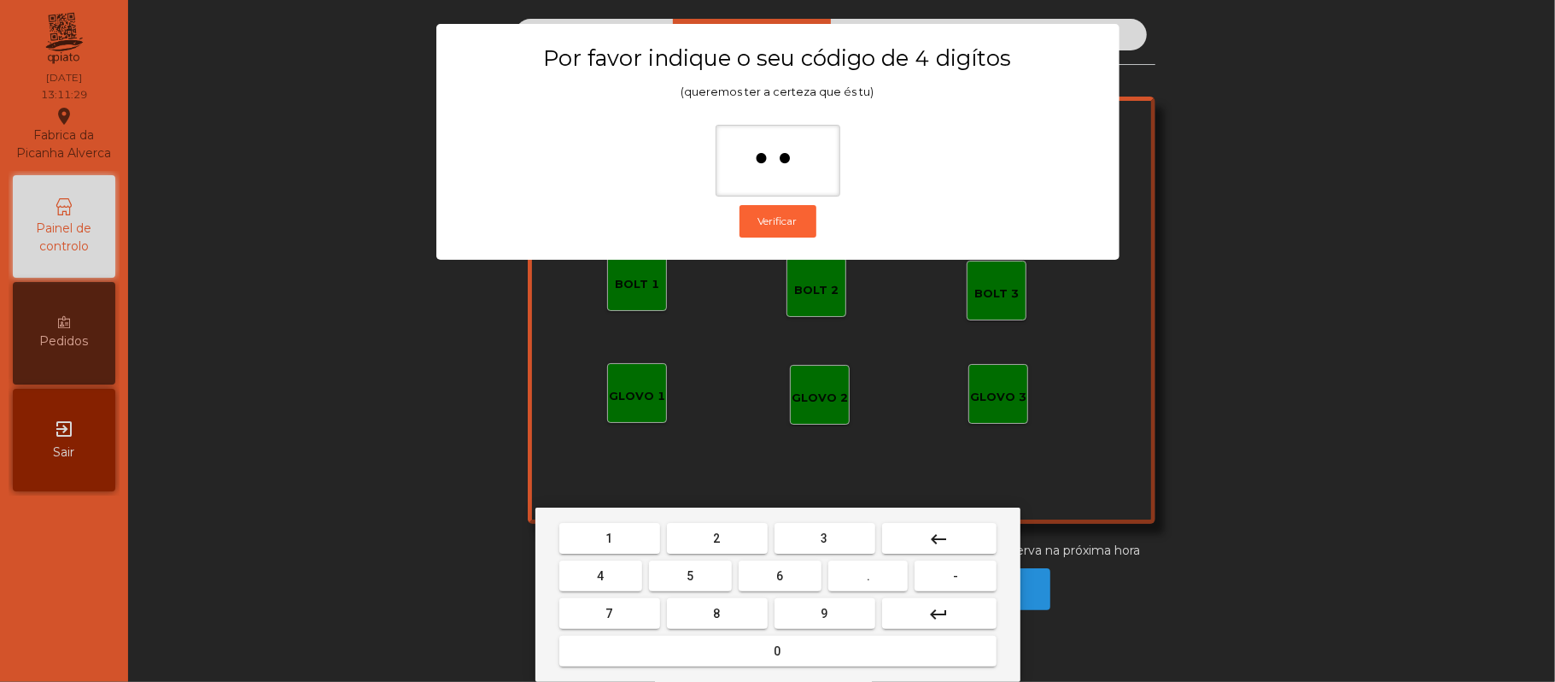
type input "***"
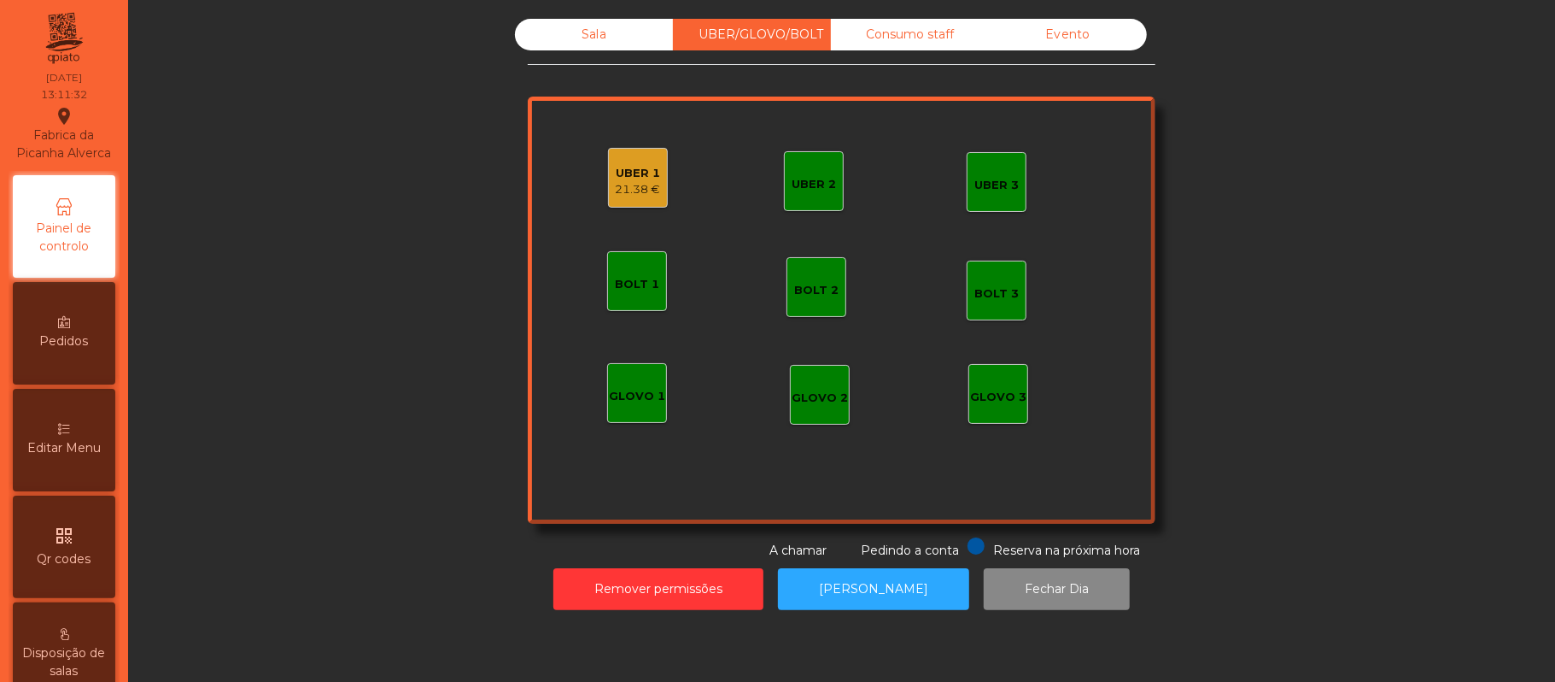
click at [635, 185] on div "21.38 €" at bounding box center [638, 189] width 45 height 17
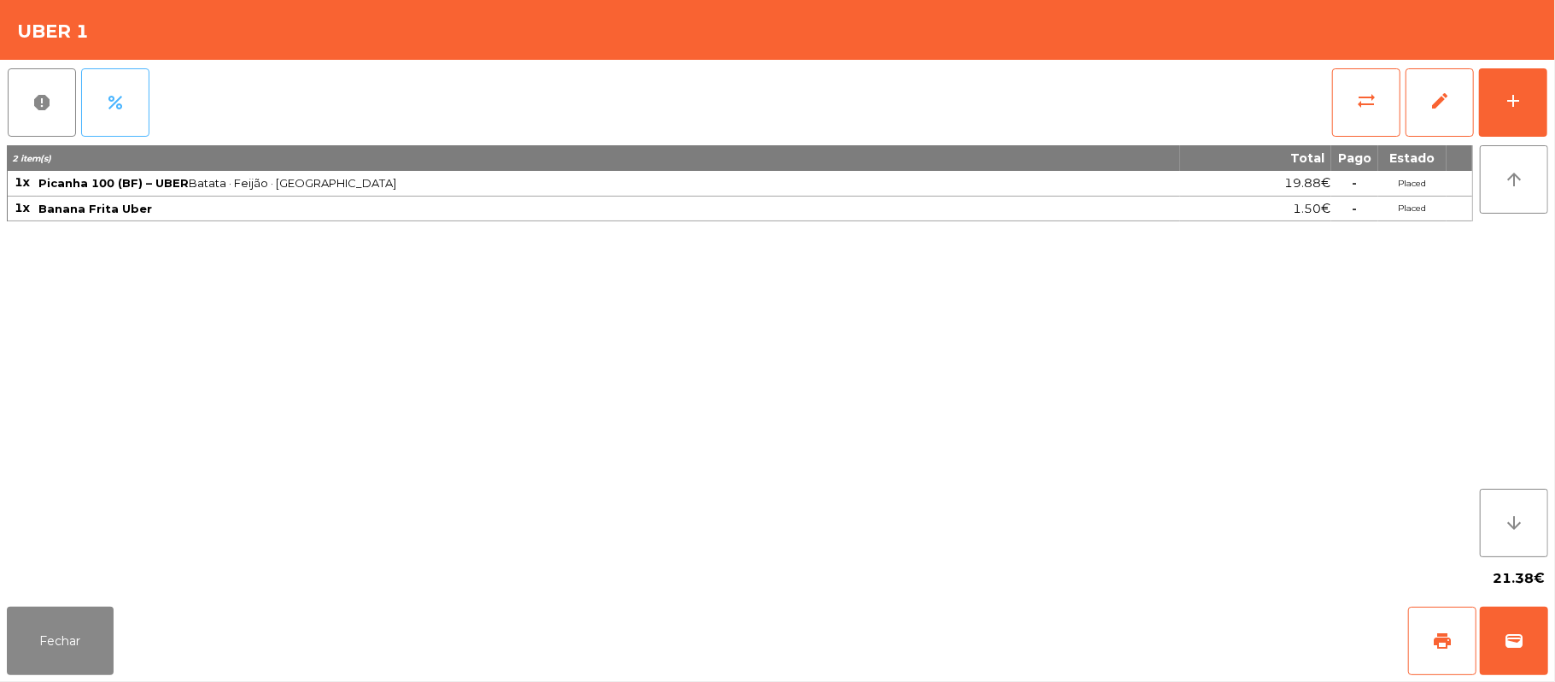
click at [113, 82] on button "percent" at bounding box center [115, 102] width 68 height 68
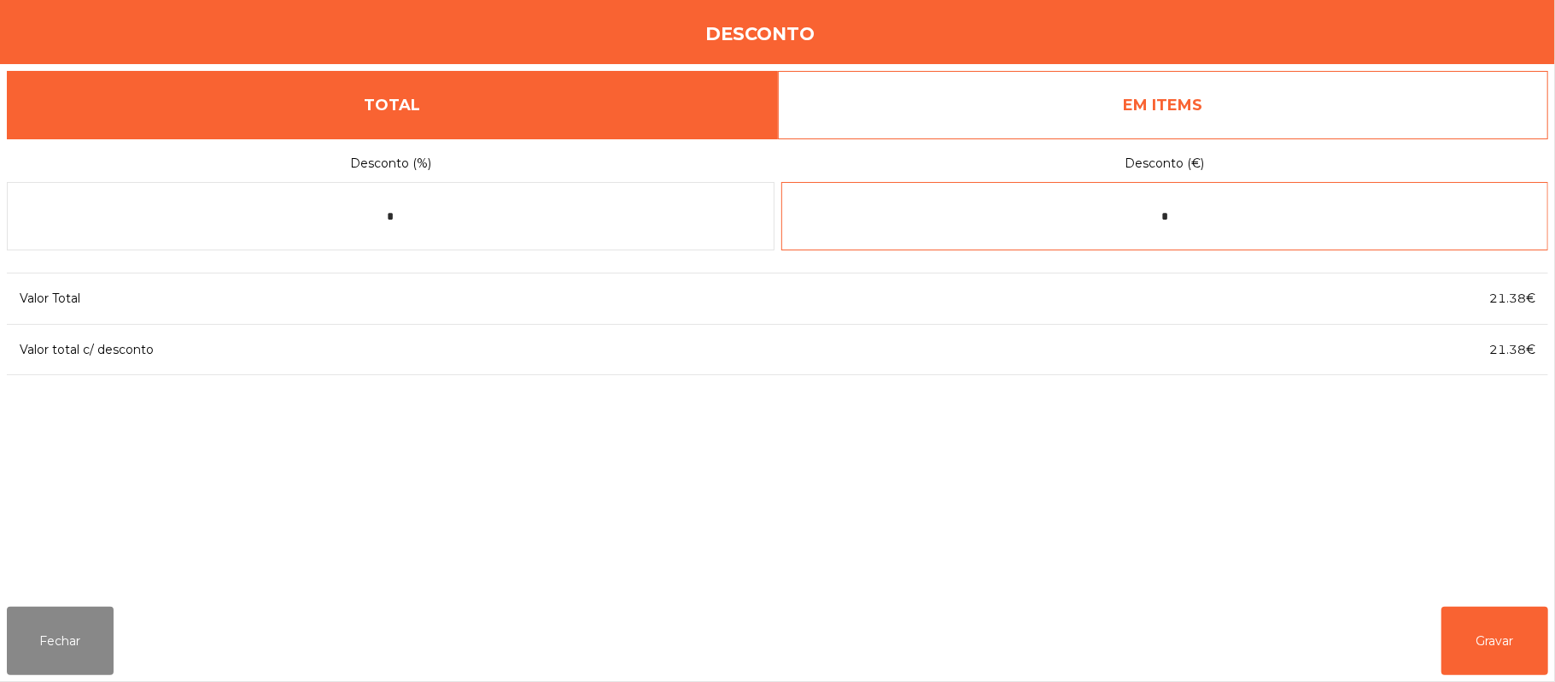
click at [1112, 219] on input "*" at bounding box center [1166, 216] width 768 height 68
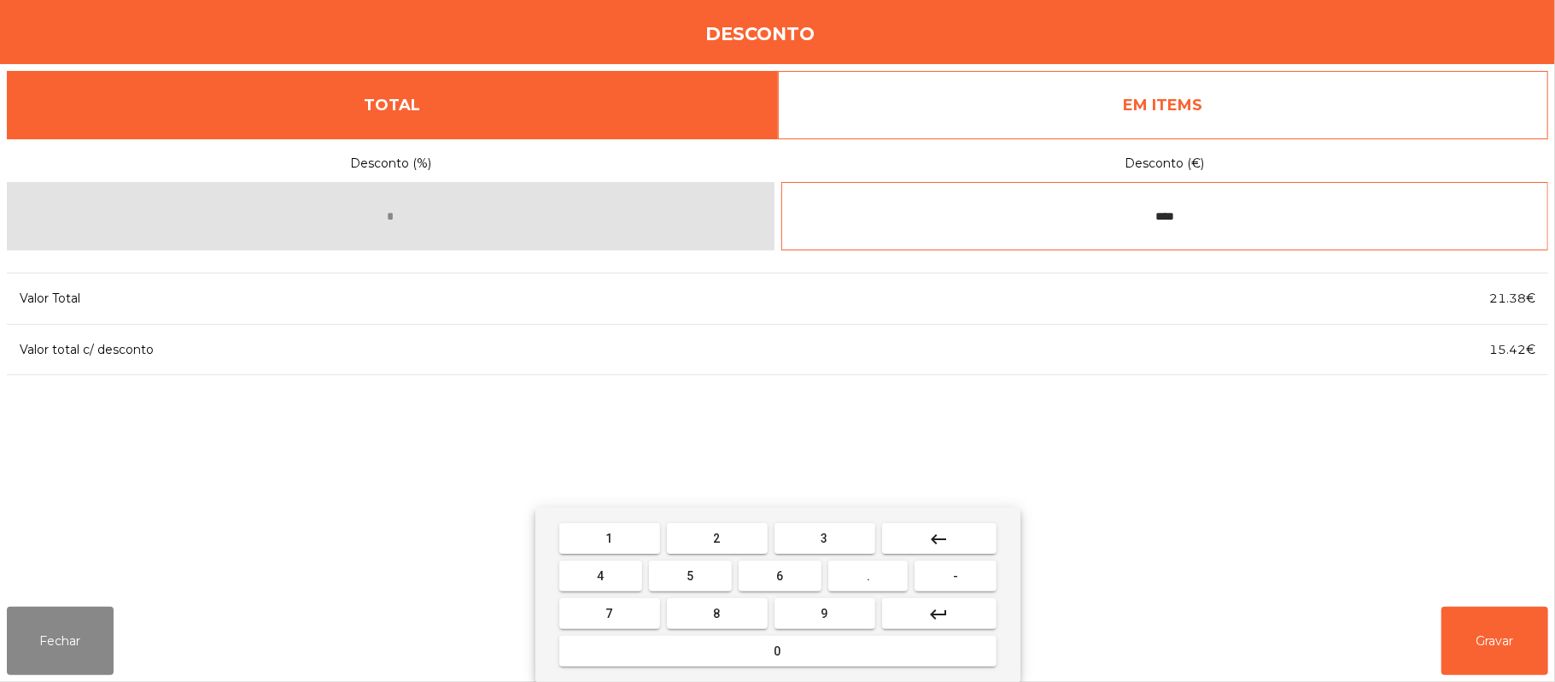
type input "****"
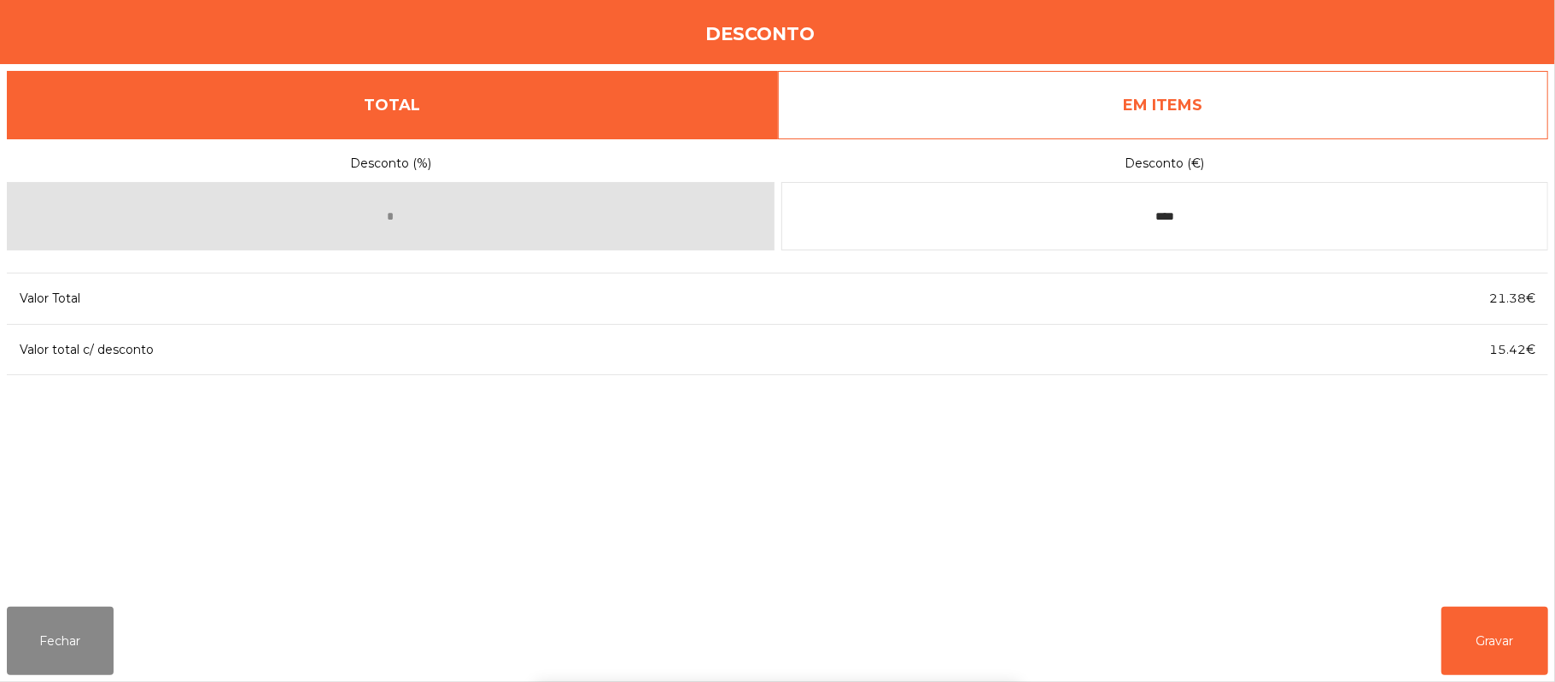
click at [1515, 640] on div "1 2 3 keyboard_backspace 4 5 6 . - 7 8 9 keyboard_return 0" at bounding box center [777, 594] width 1555 height 174
click at [1504, 637] on button "Gravar" at bounding box center [1495, 640] width 107 height 68
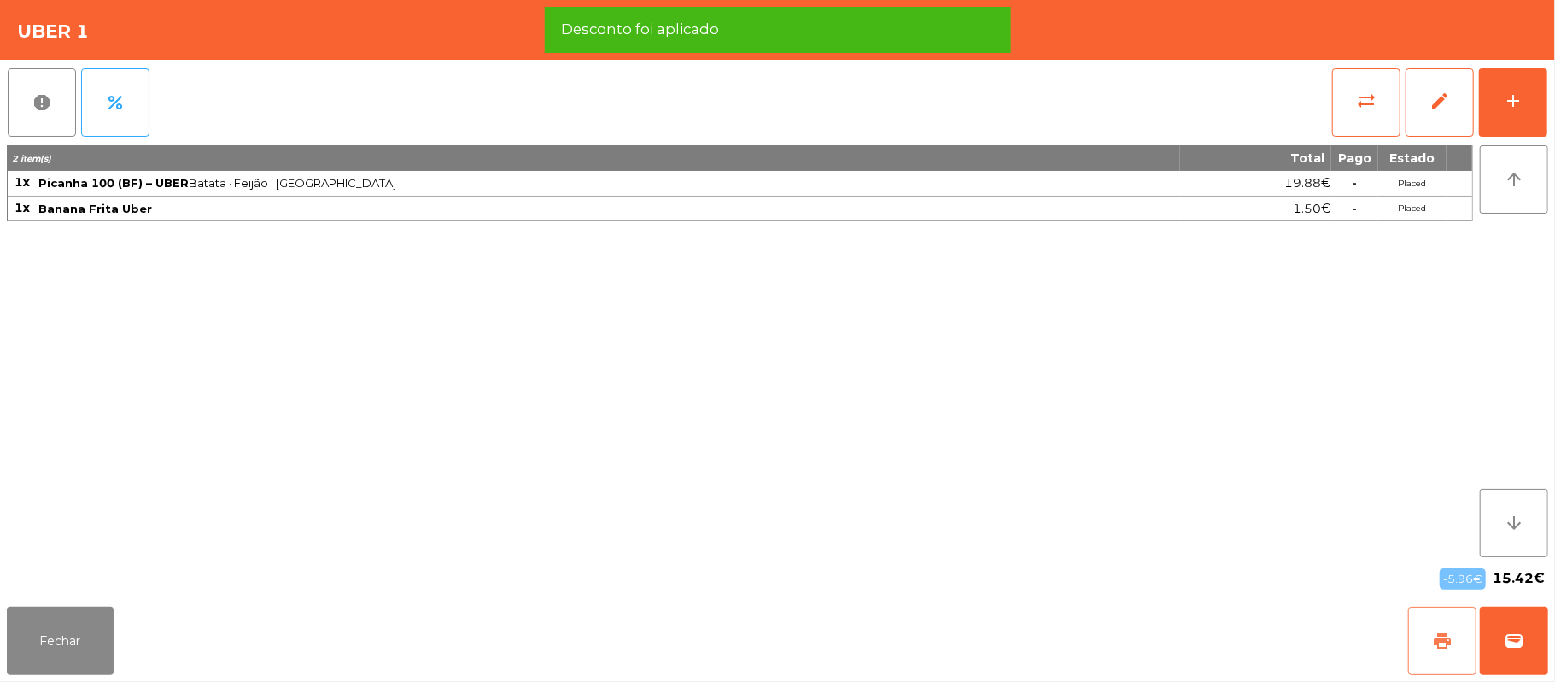
click at [1428, 636] on button "print" at bounding box center [1443, 640] width 68 height 68
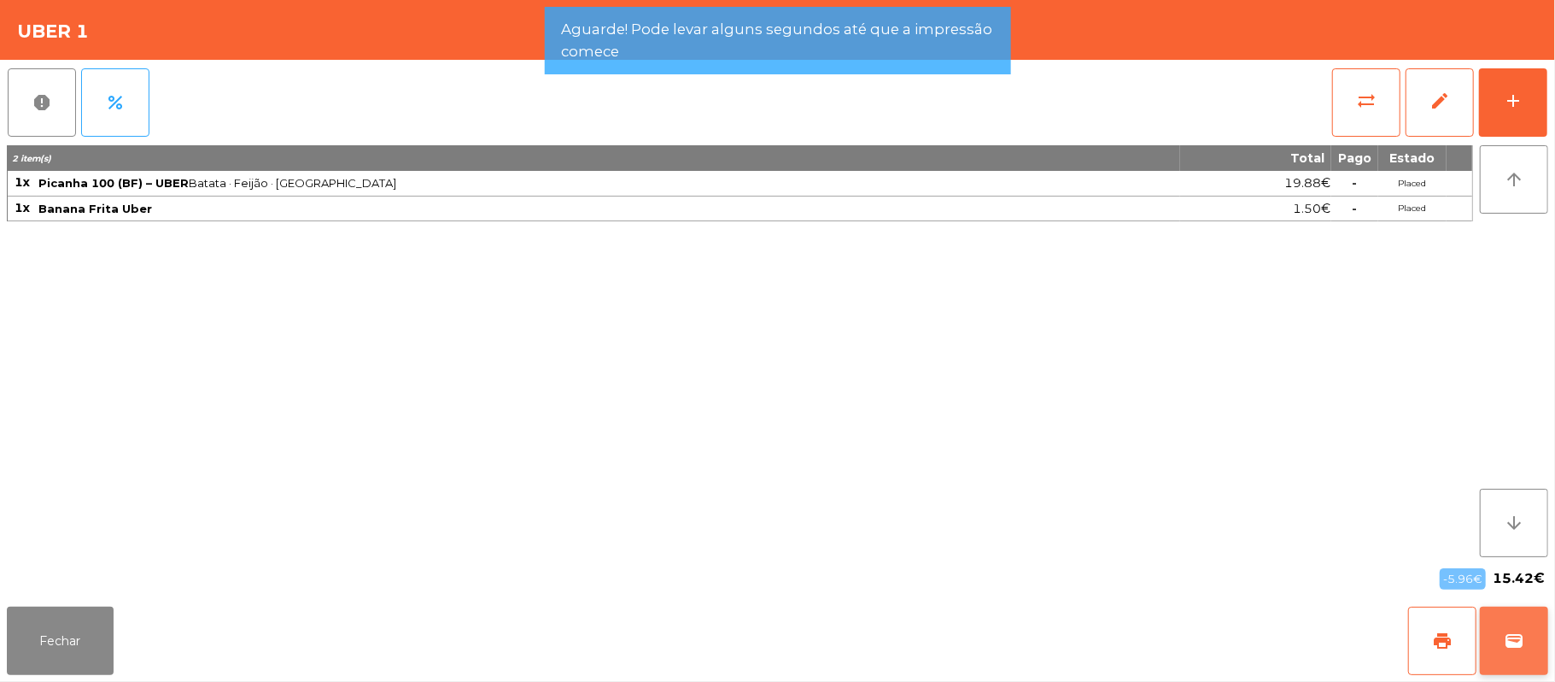
click at [1515, 634] on span "wallet" at bounding box center [1514, 640] width 20 height 20
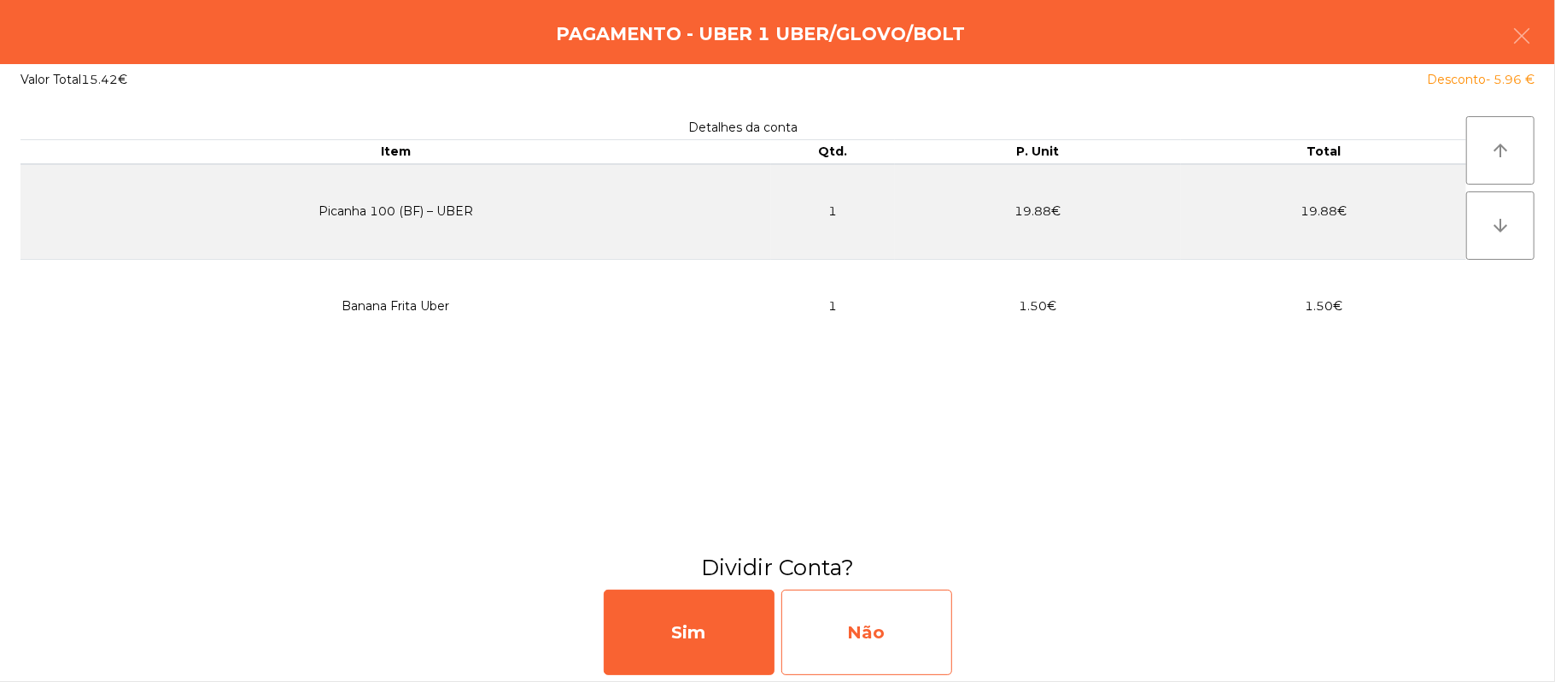
click at [888, 650] on div "Não" at bounding box center [867, 631] width 171 height 85
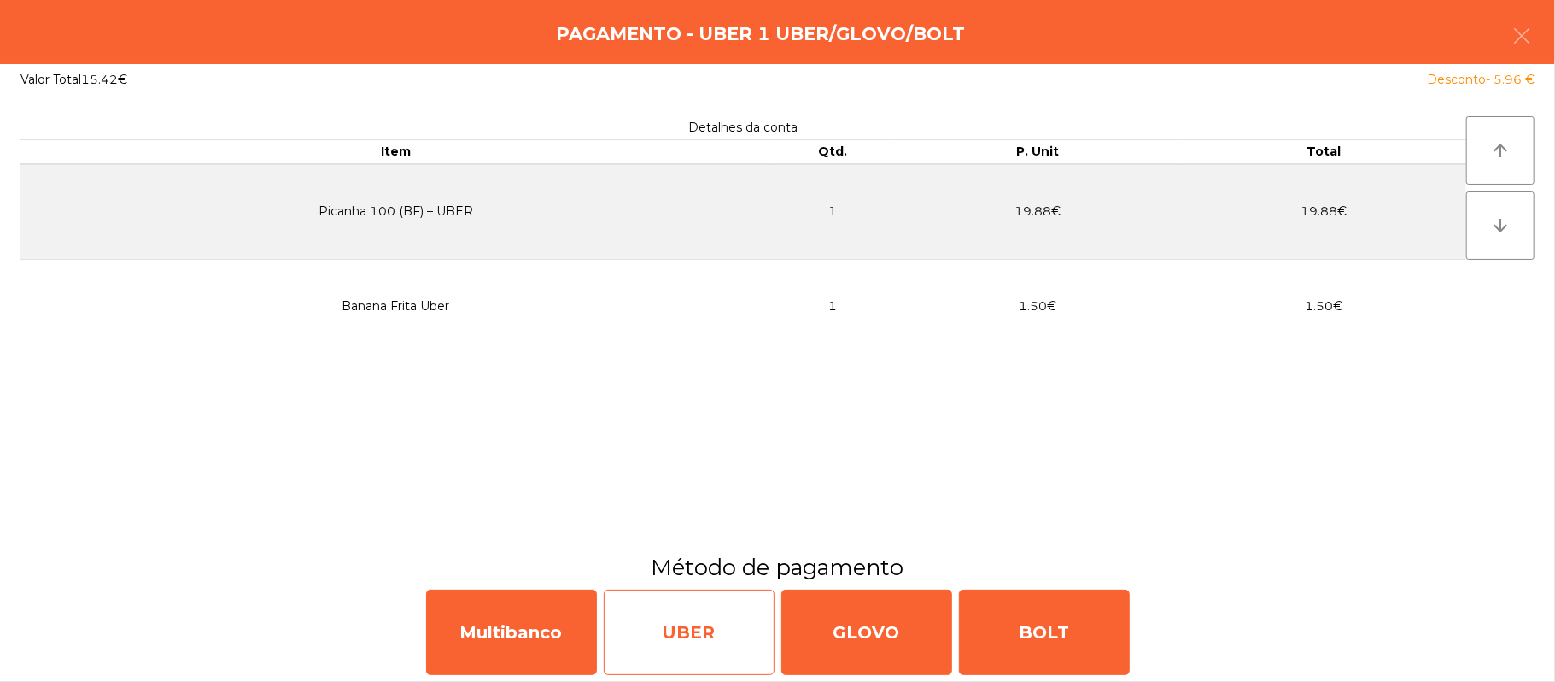
click at [718, 612] on div "UBER" at bounding box center [689, 631] width 171 height 85
select select "**"
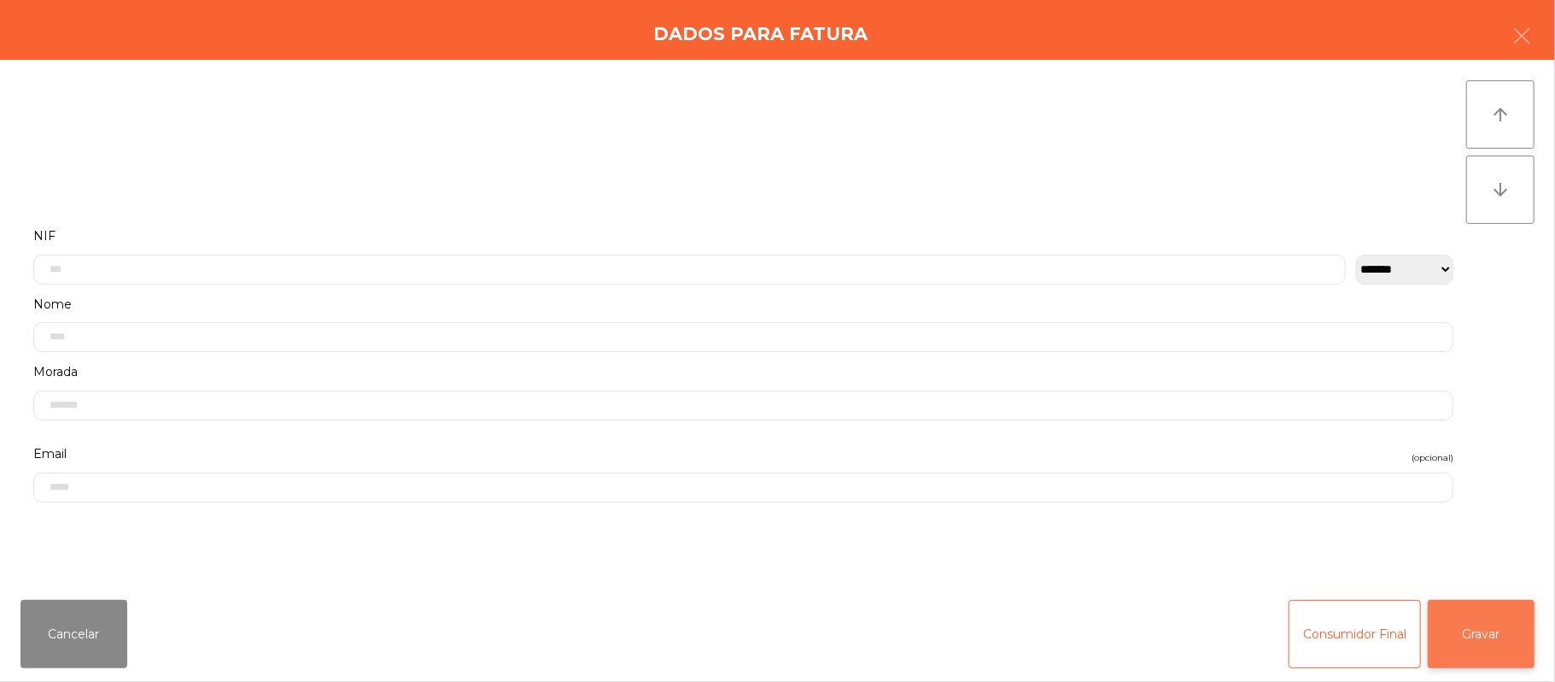
click at [1488, 632] on button "Gravar" at bounding box center [1481, 634] width 107 height 68
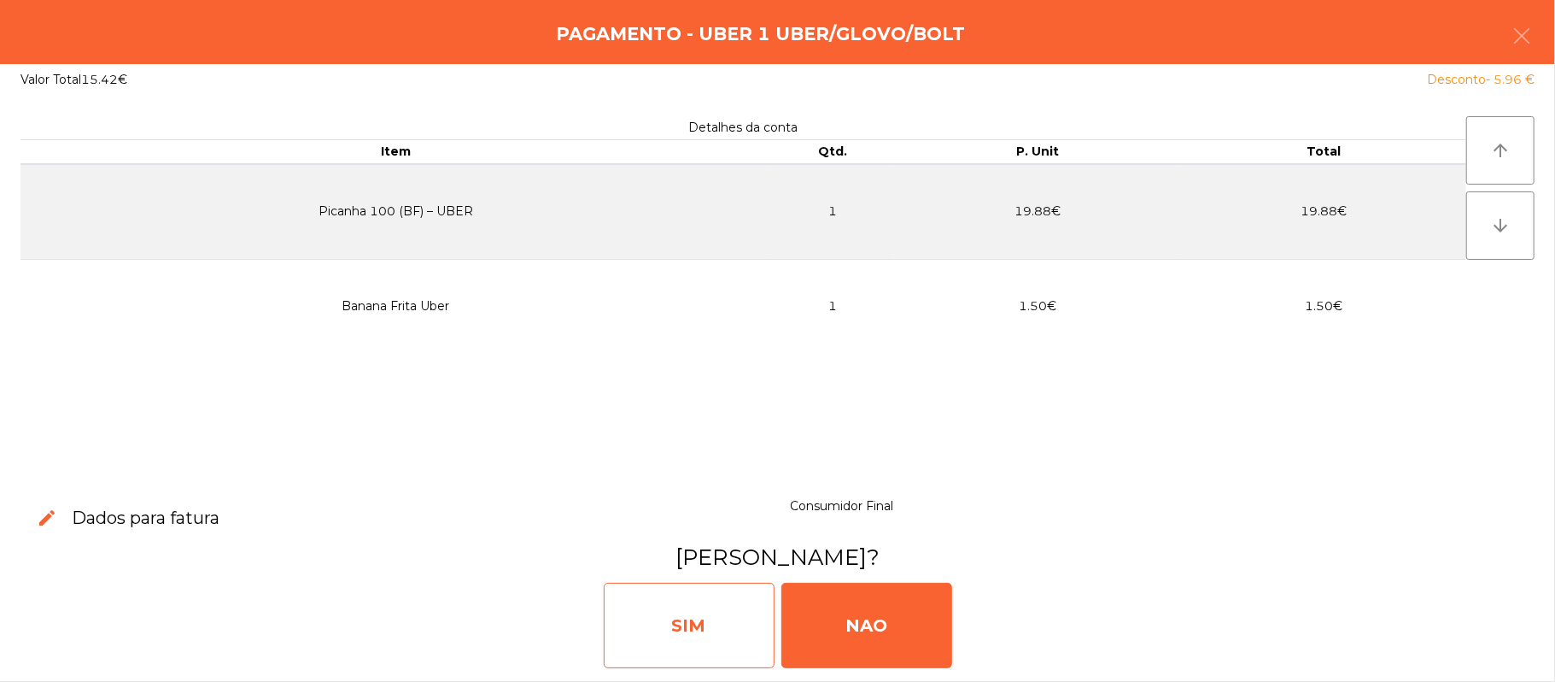
click at [733, 617] on div "SIM" at bounding box center [689, 625] width 171 height 85
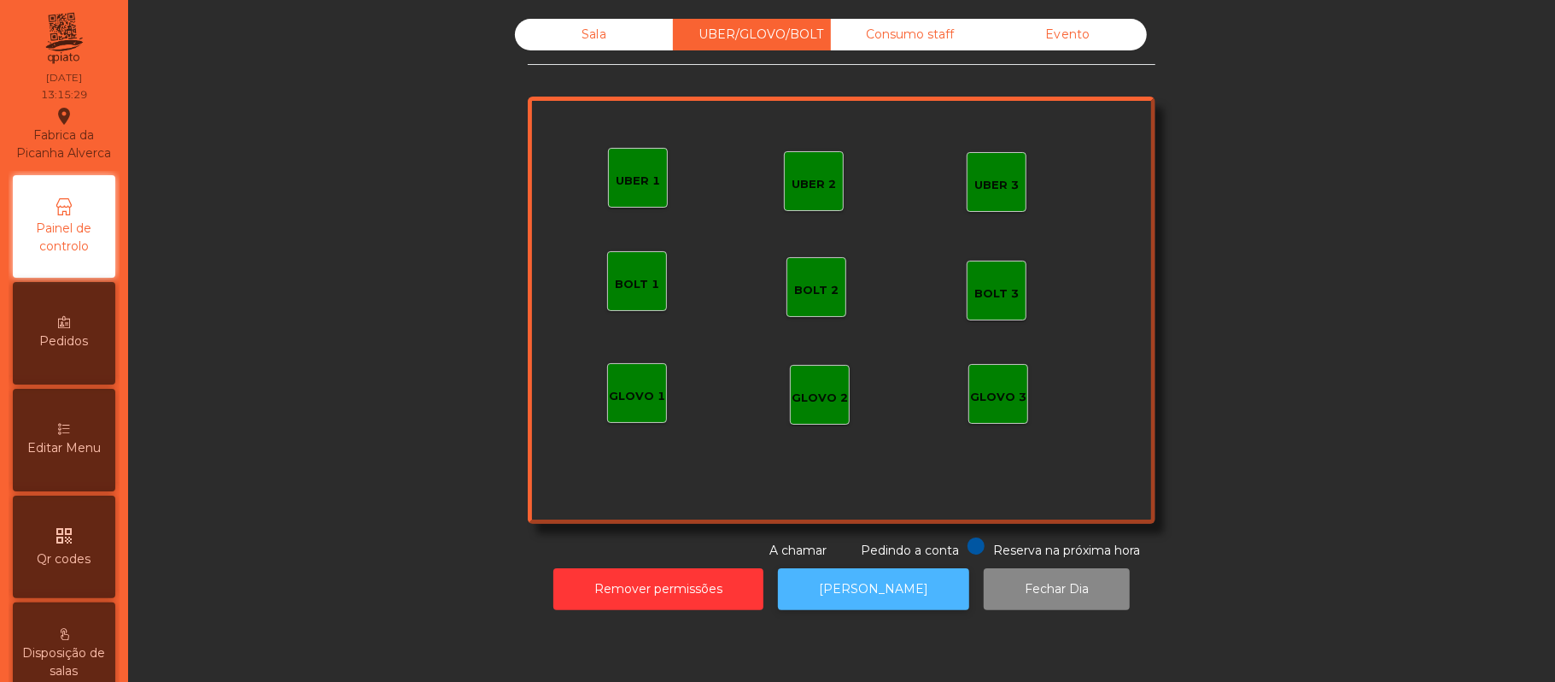
click at [856, 603] on button "[PERSON_NAME]" at bounding box center [873, 589] width 191 height 42
click at [612, 43] on div "Sala" at bounding box center [594, 35] width 158 height 32
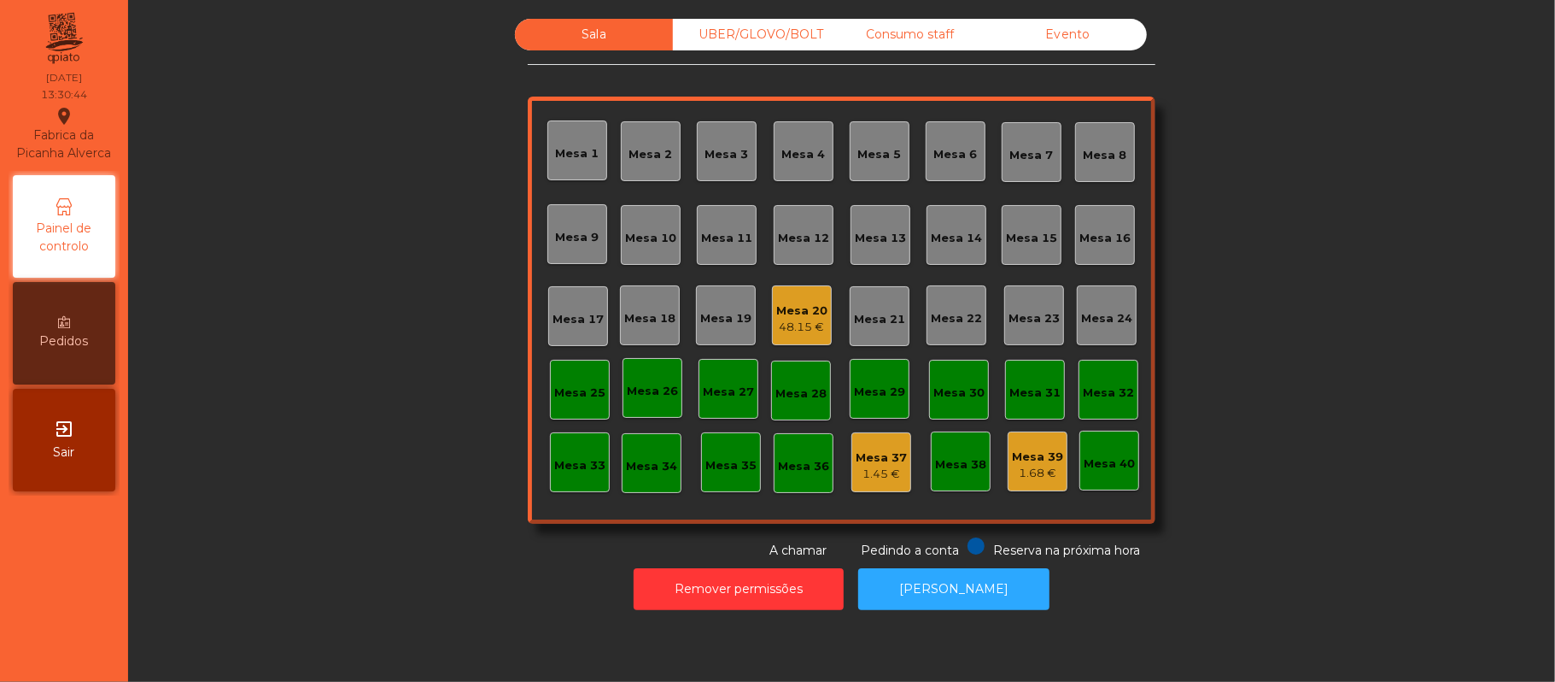
click at [1117, 216] on div "Mesa 16" at bounding box center [1105, 235] width 60 height 60
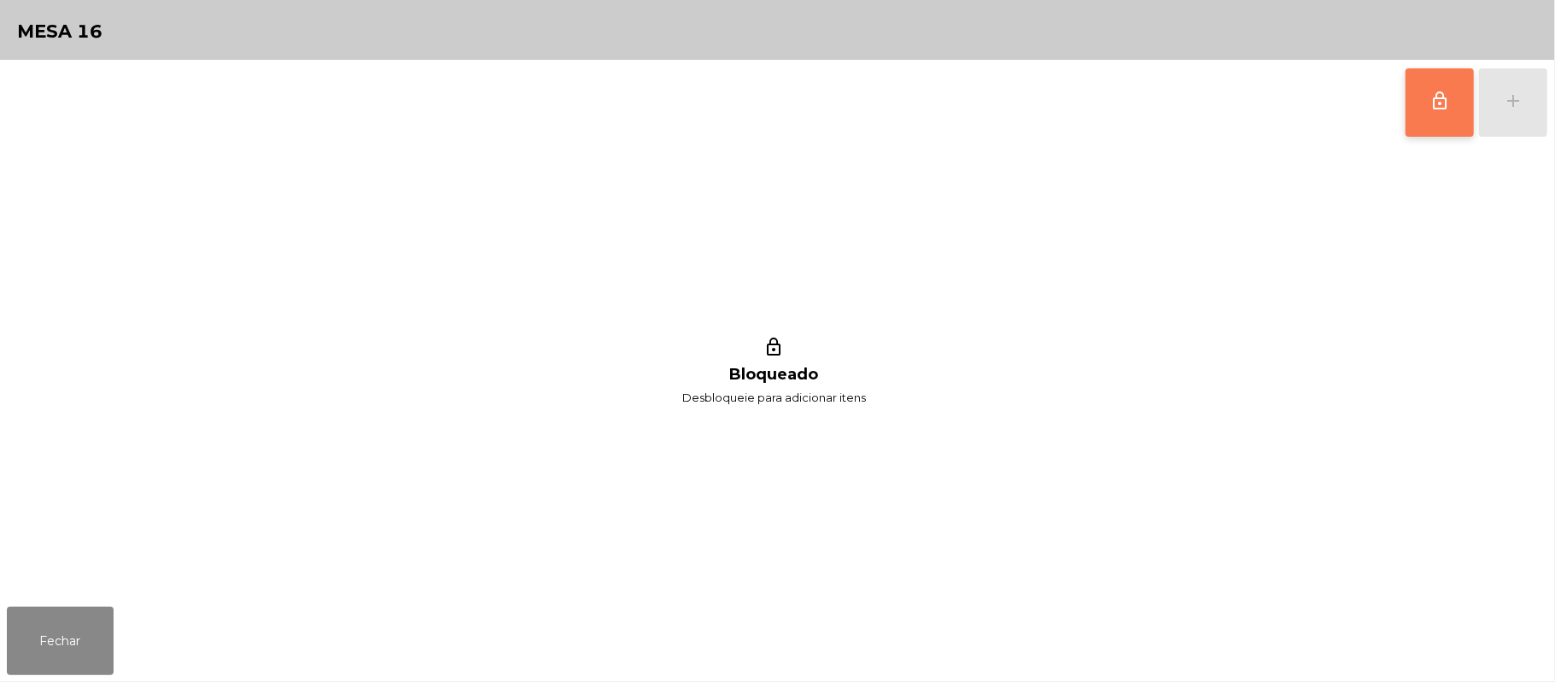
click at [1436, 103] on span "lock_outline" at bounding box center [1440, 101] width 20 height 20
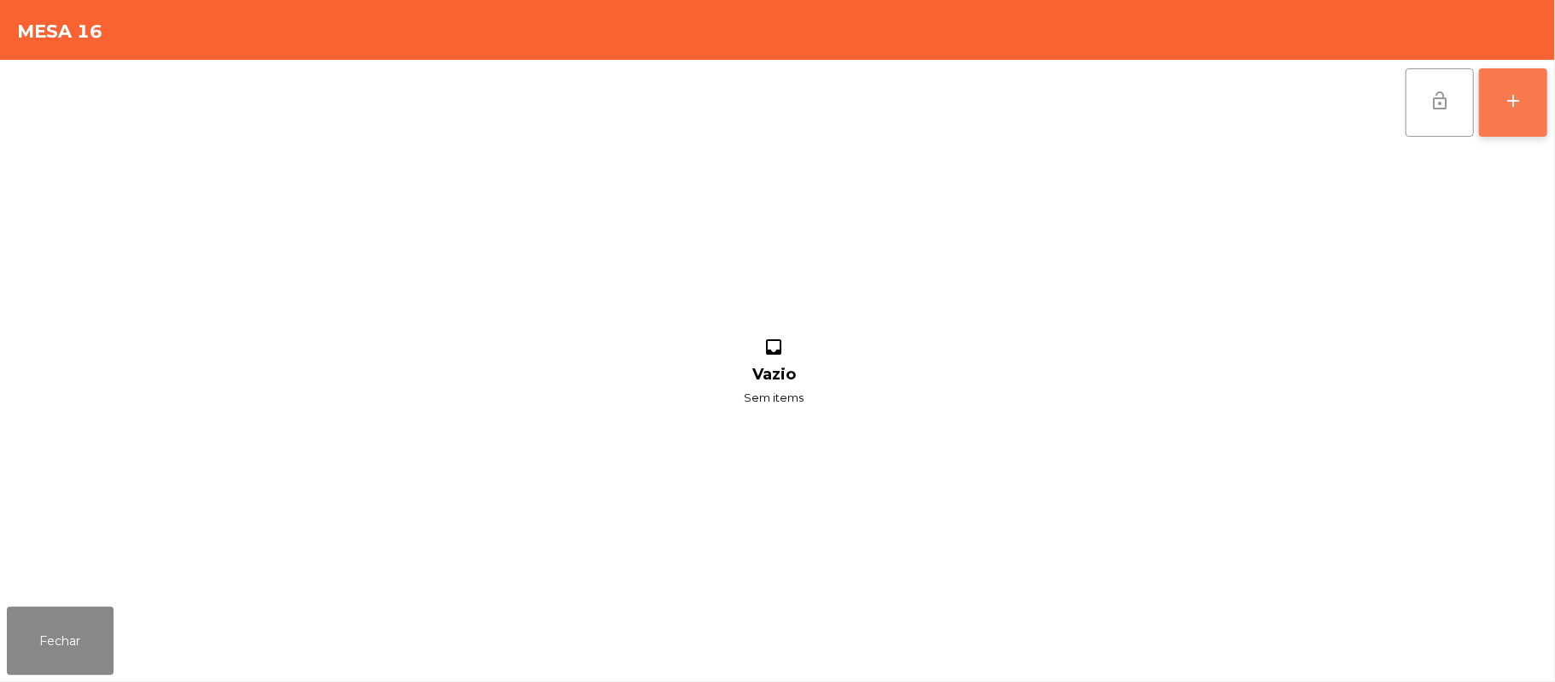
click at [1512, 84] on button "add" at bounding box center [1513, 102] width 68 height 68
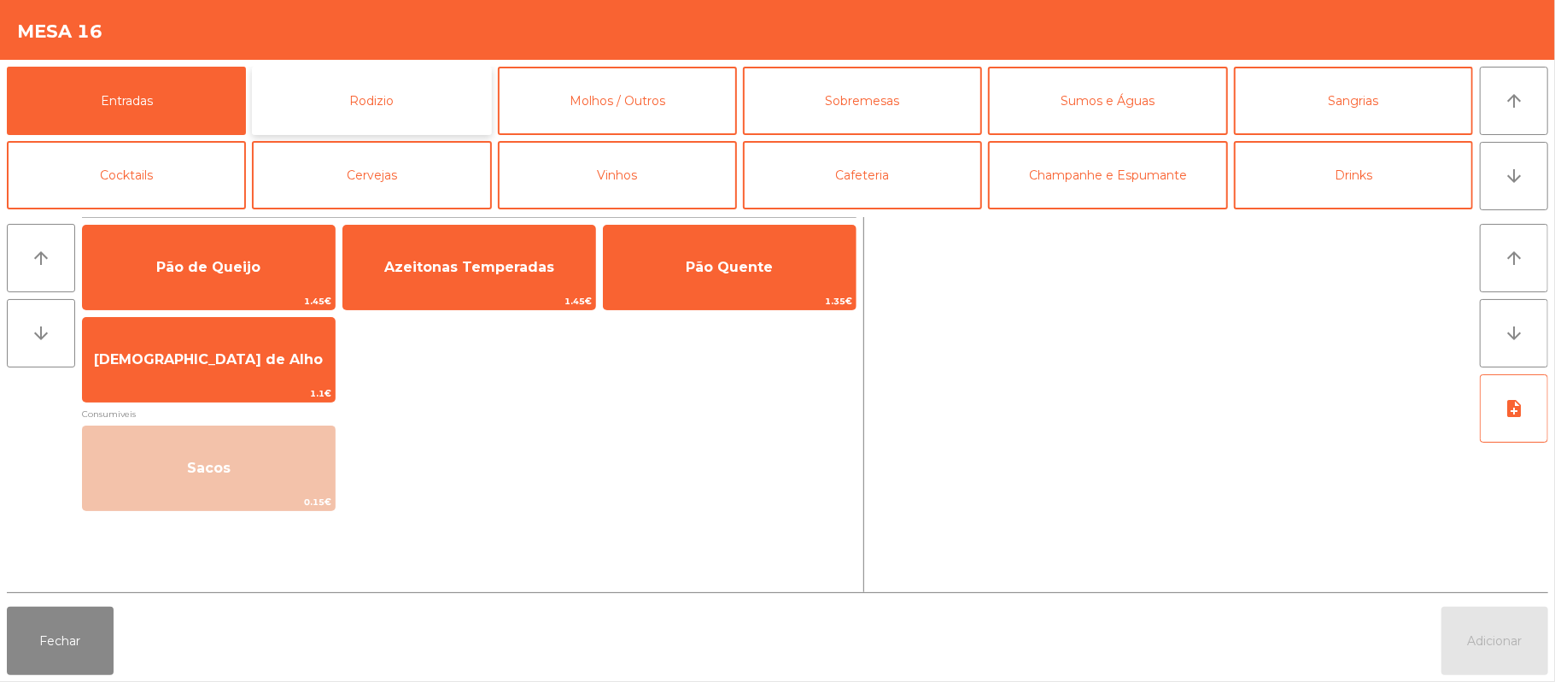
click at [414, 103] on button "Rodizio" at bounding box center [371, 101] width 239 height 68
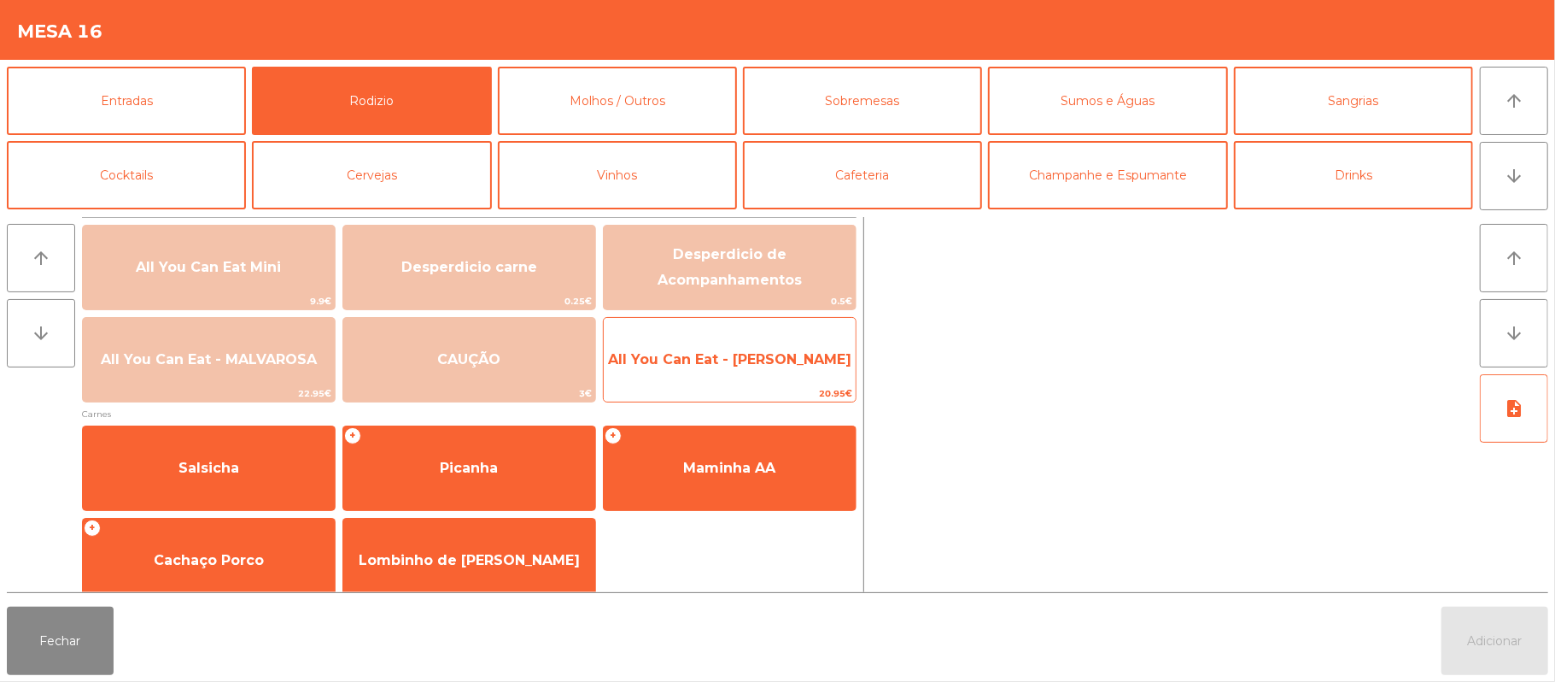
click at [712, 359] on span "All You Can Eat - [PERSON_NAME]" at bounding box center [729, 359] width 243 height 16
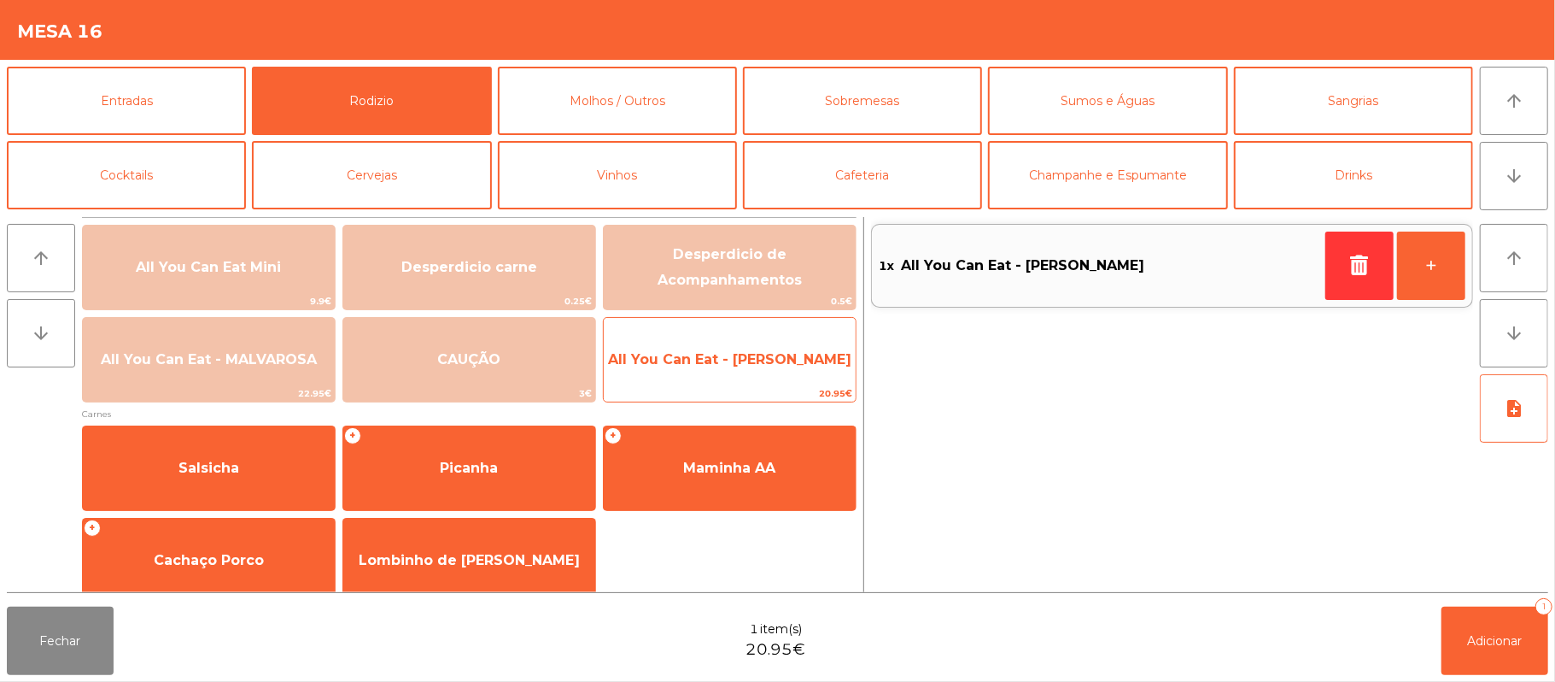
click at [709, 380] on span "All You Can Eat - [PERSON_NAME]" at bounding box center [730, 360] width 252 height 46
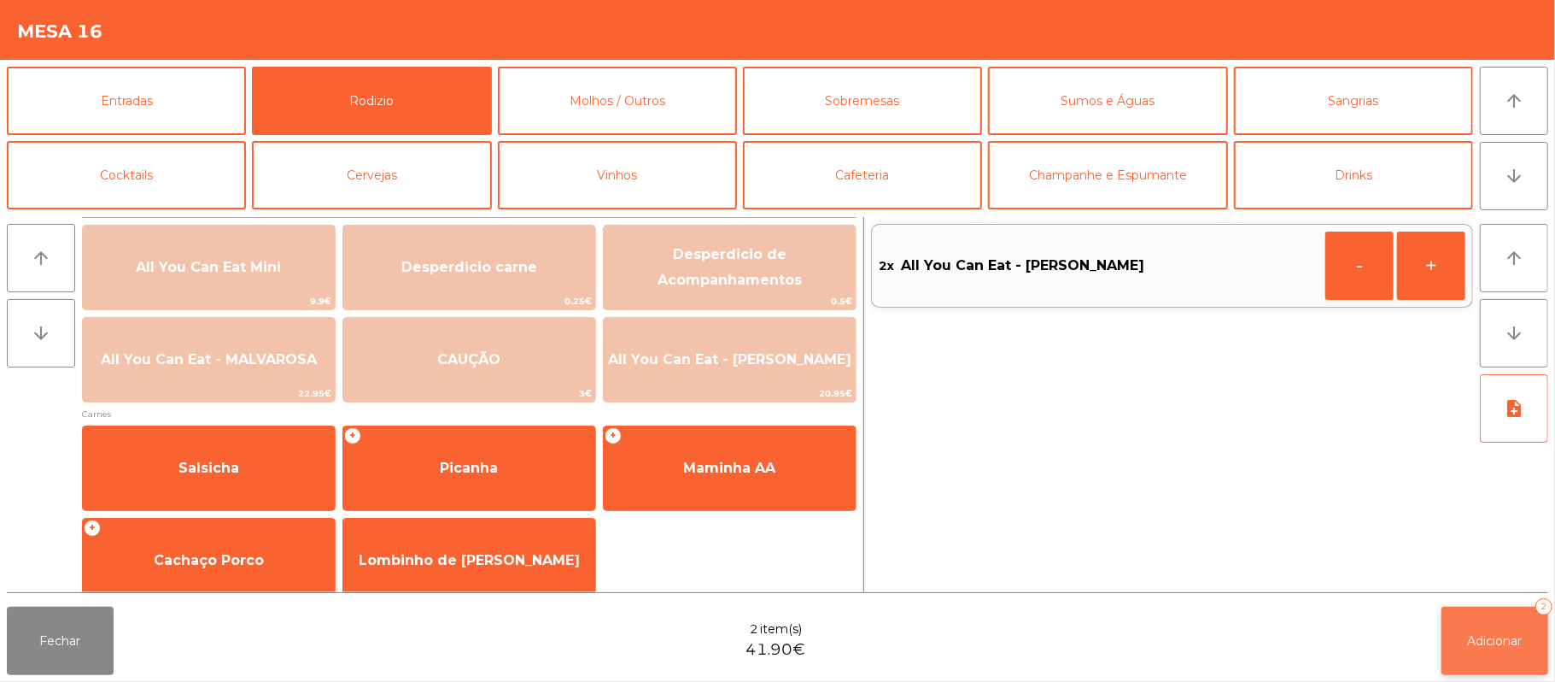
click at [1479, 661] on button "Adicionar 2" at bounding box center [1495, 640] width 107 height 68
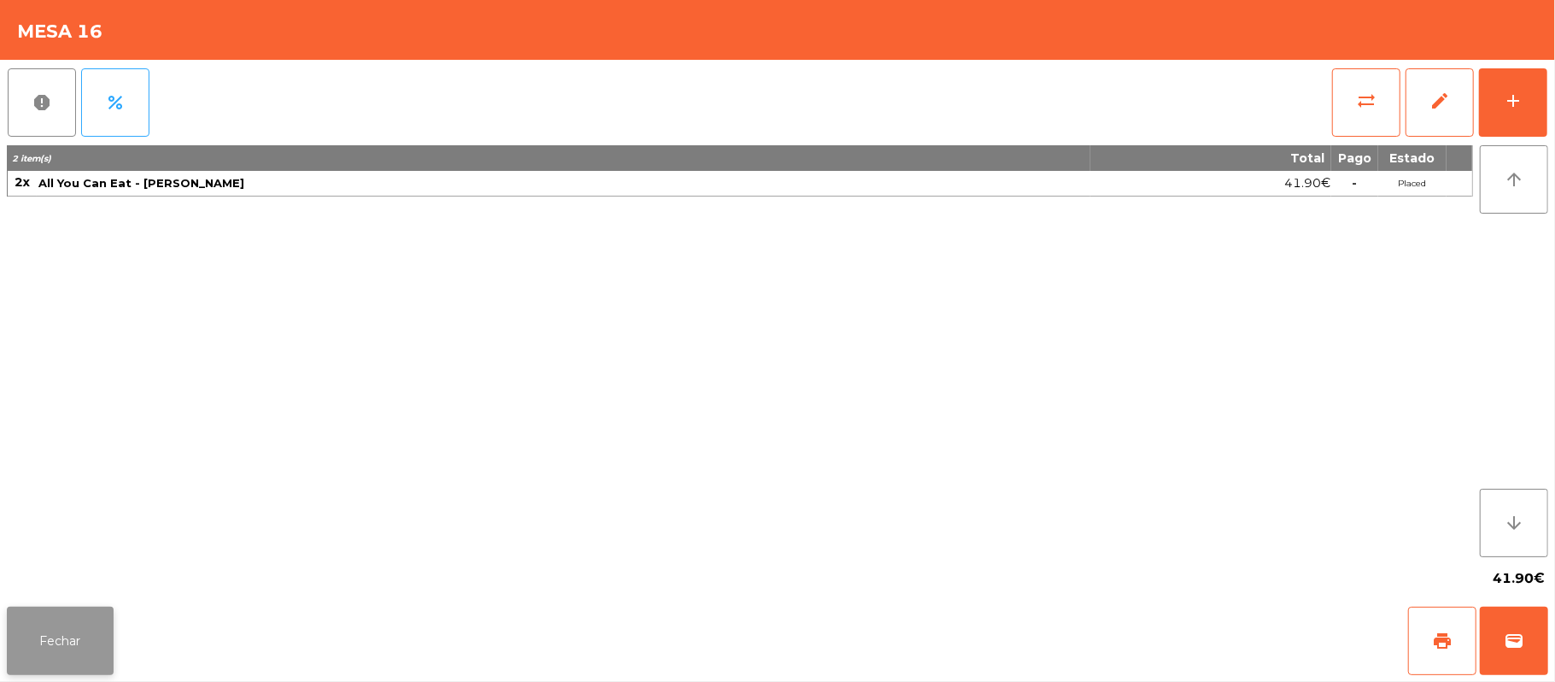
click at [14, 615] on button "Fechar" at bounding box center [60, 640] width 107 height 68
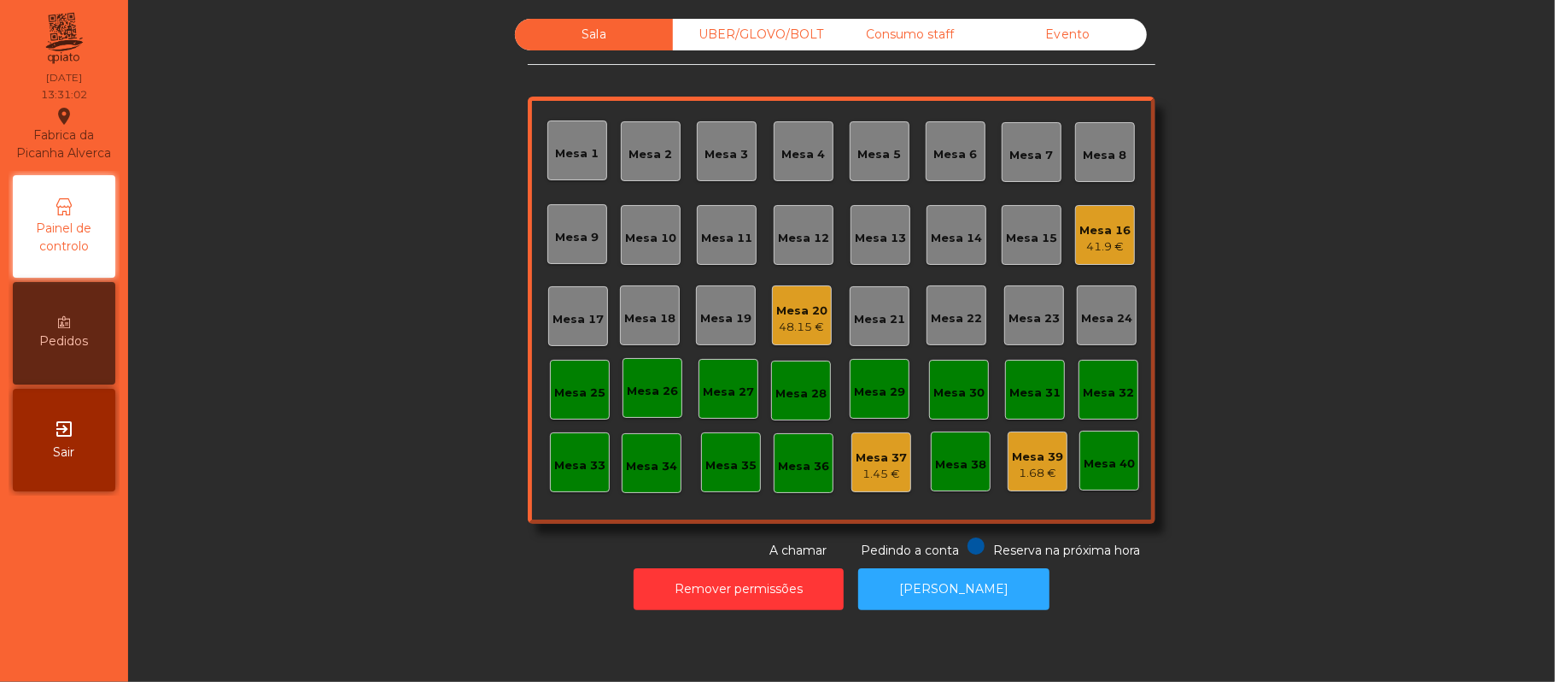
click at [780, 331] on div "48.15 €" at bounding box center [801, 327] width 51 height 17
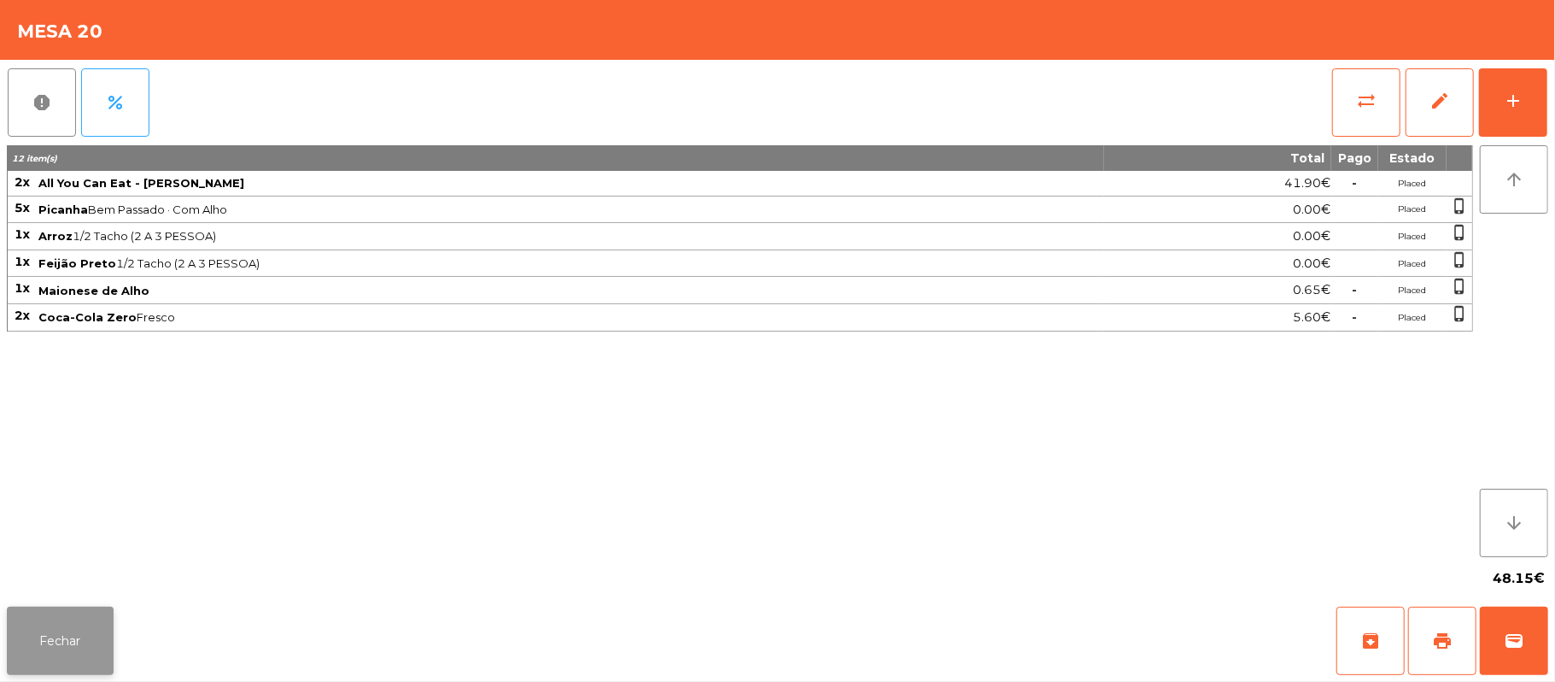
click at [50, 647] on button "Fechar" at bounding box center [60, 640] width 107 height 68
